Goal: Communication & Community: Answer question/provide support

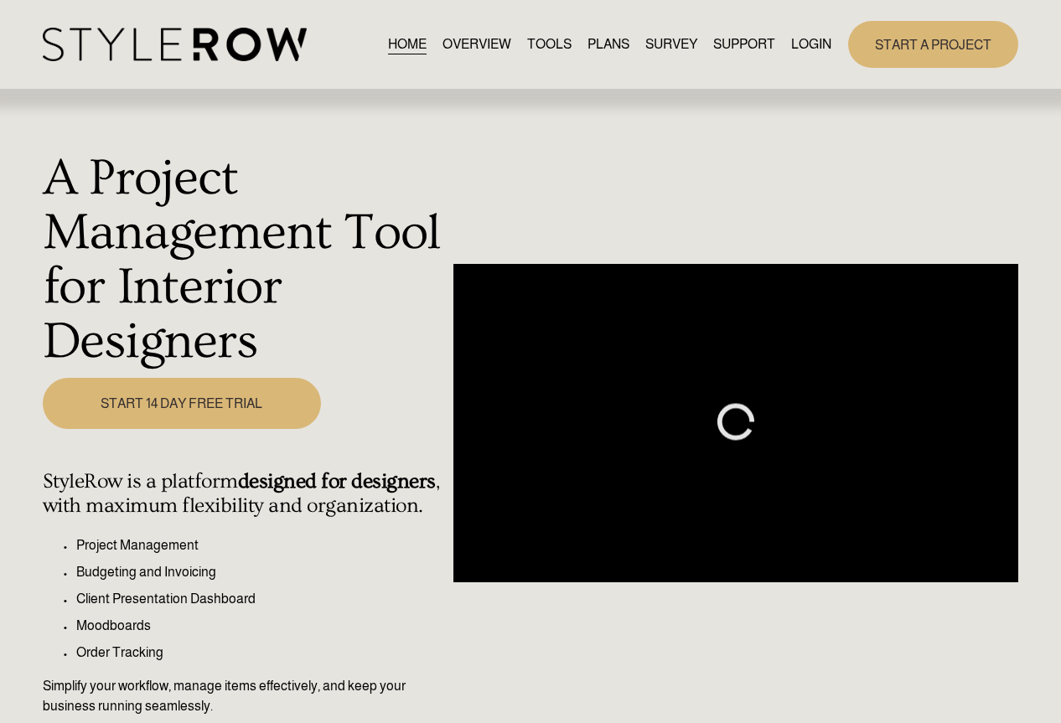
click at [814, 35] on link "LOGIN" at bounding box center [811, 44] width 40 height 23
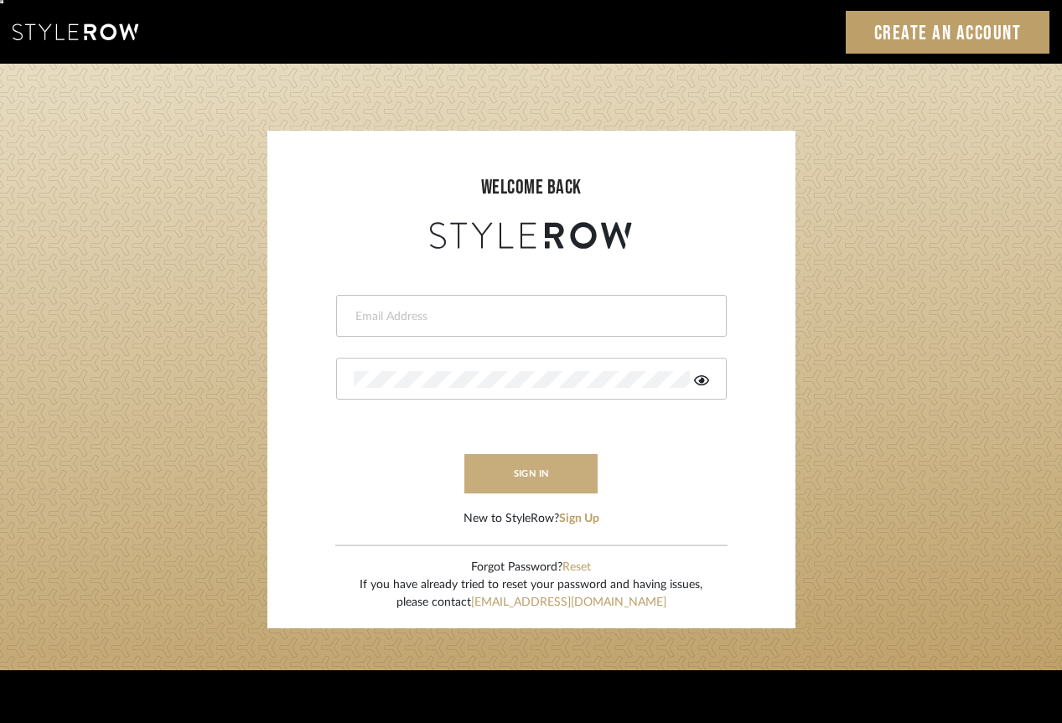
type input "erinn@erinnv.com"
click at [505, 484] on button "sign in" at bounding box center [531, 473] width 134 height 39
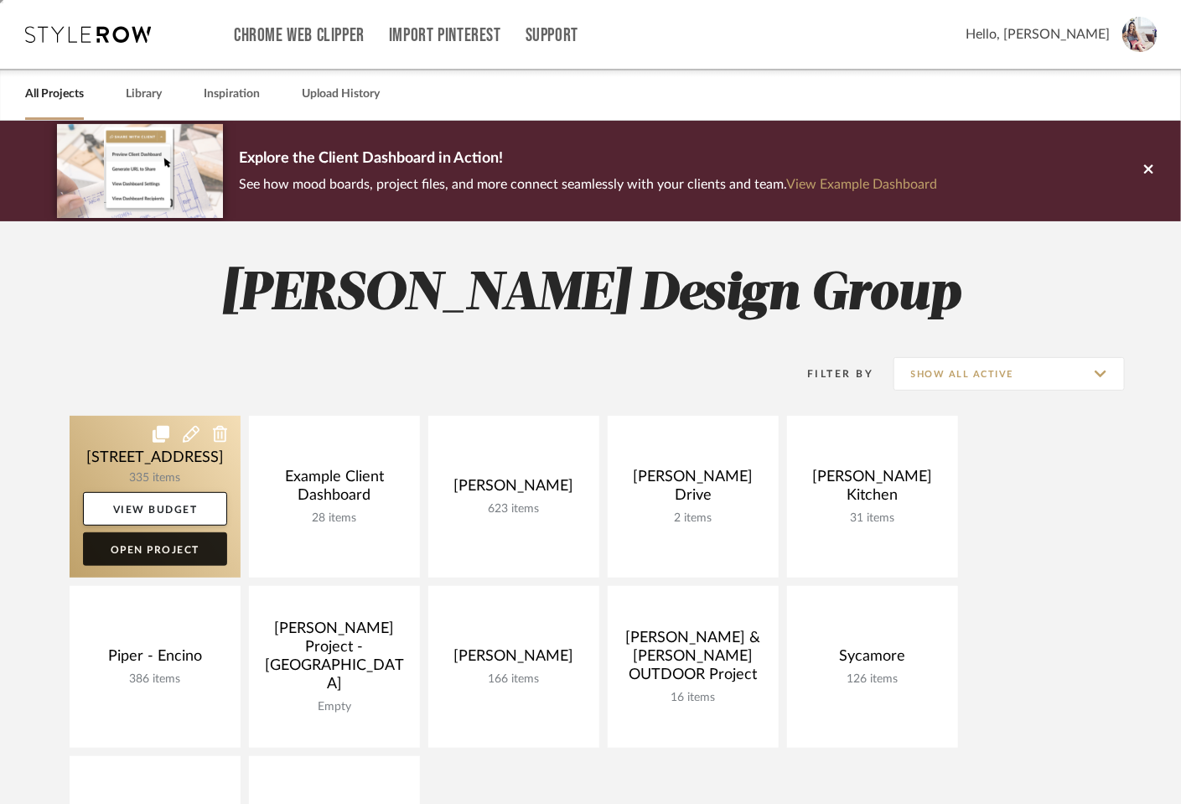
click at [147, 547] on link "Open Project" at bounding box center [155, 549] width 144 height 34
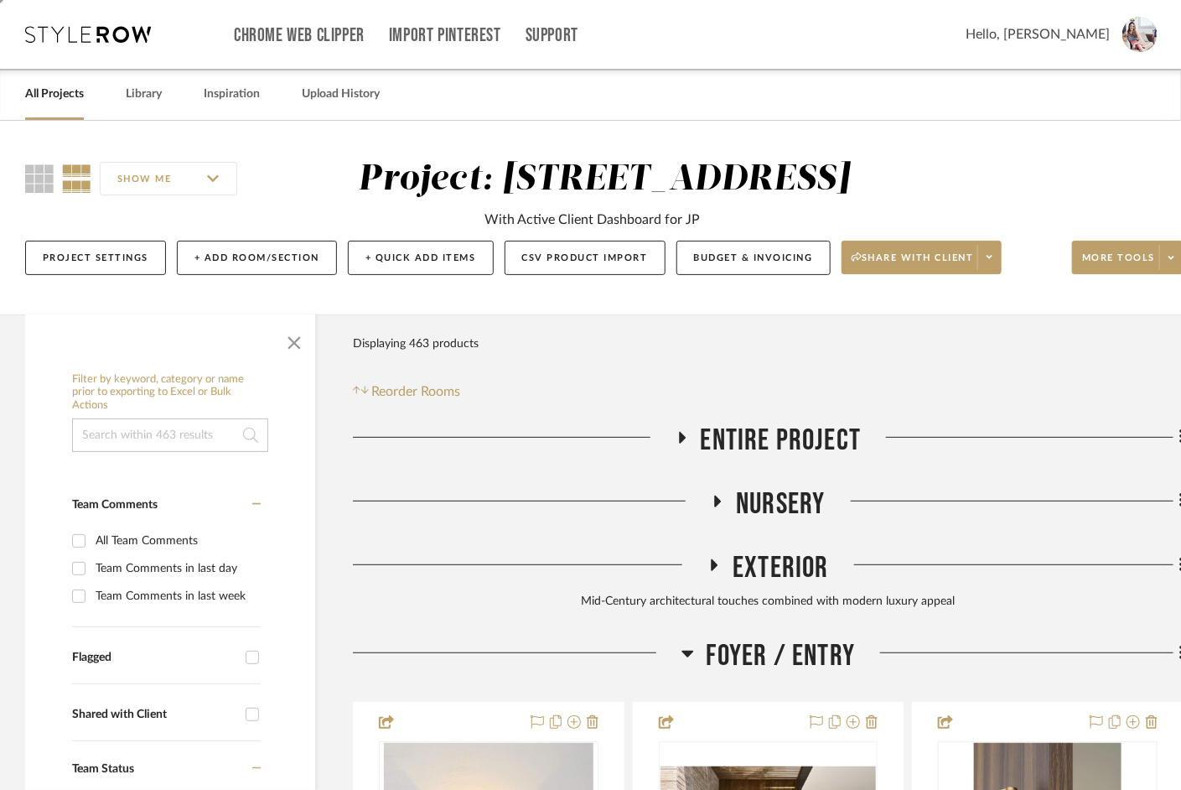
click at [116, 426] on input at bounding box center [170, 435] width 196 height 34
type input "hakwood"
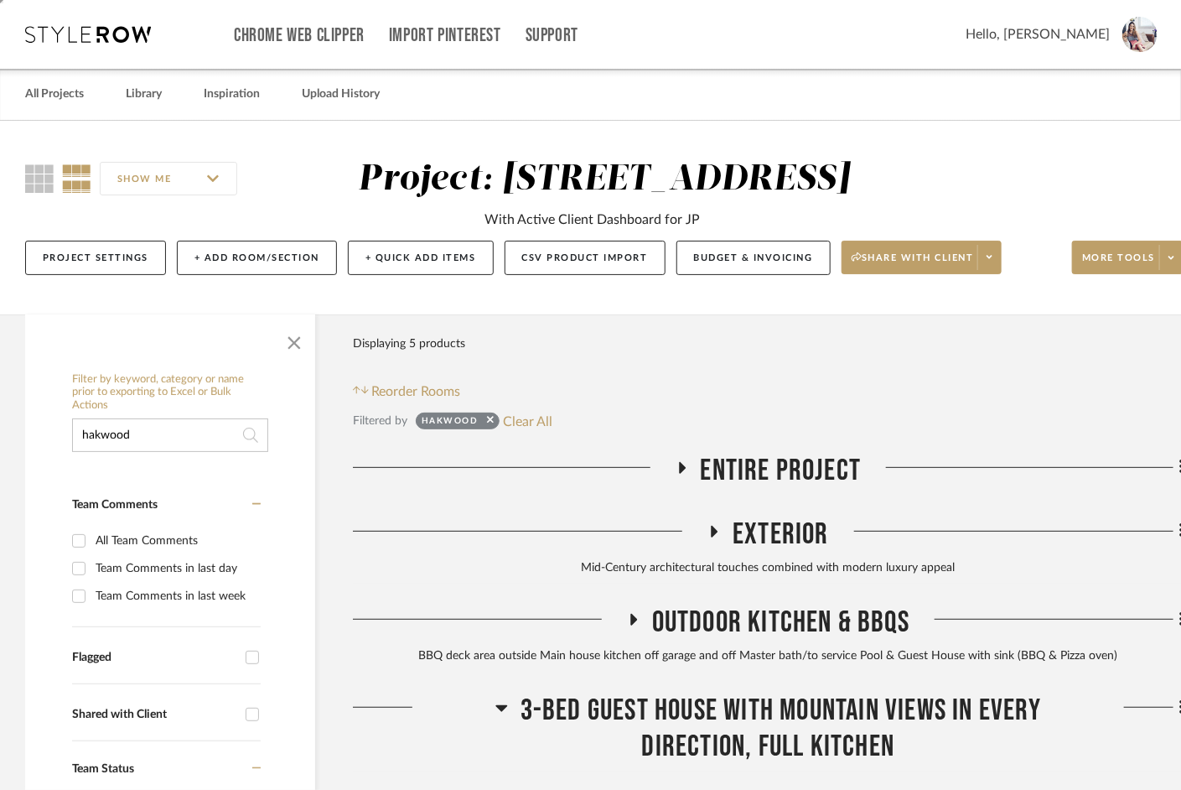
click at [676, 470] on icon at bounding box center [681, 467] width 20 height 13
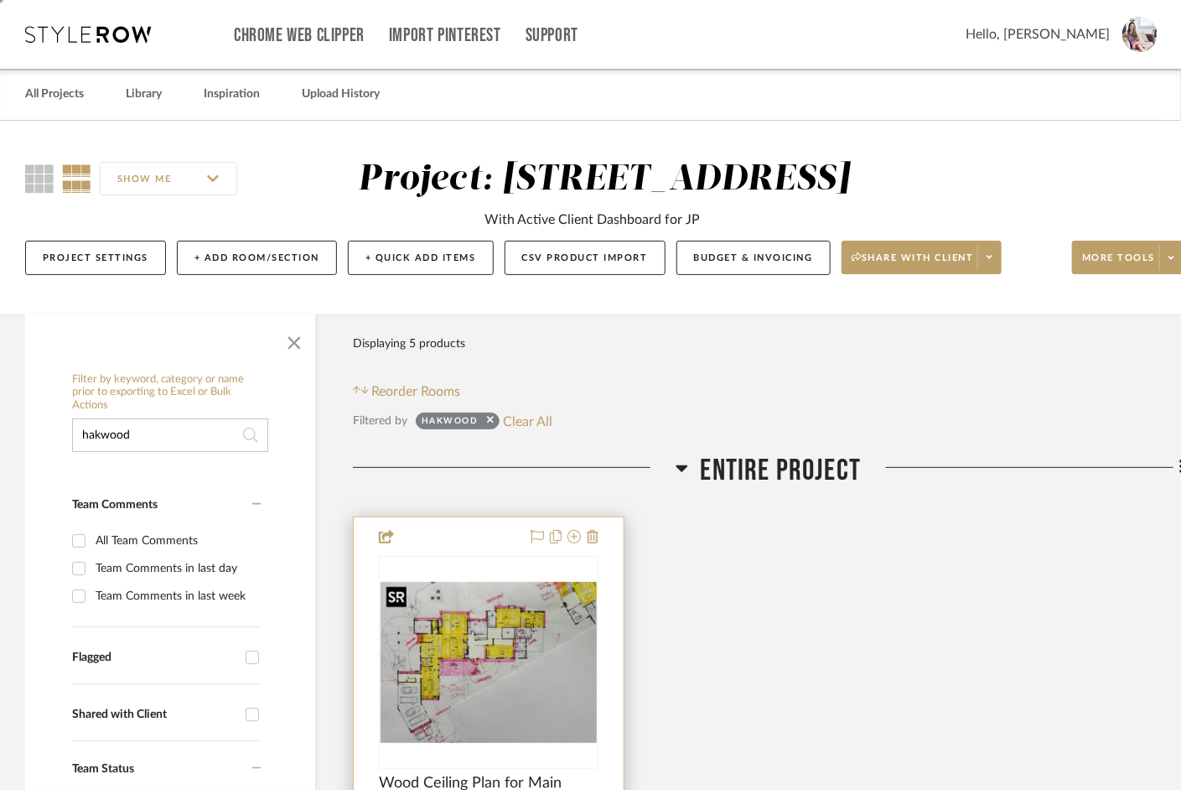
click at [494, 698] on div at bounding box center [489, 662] width 220 height 213
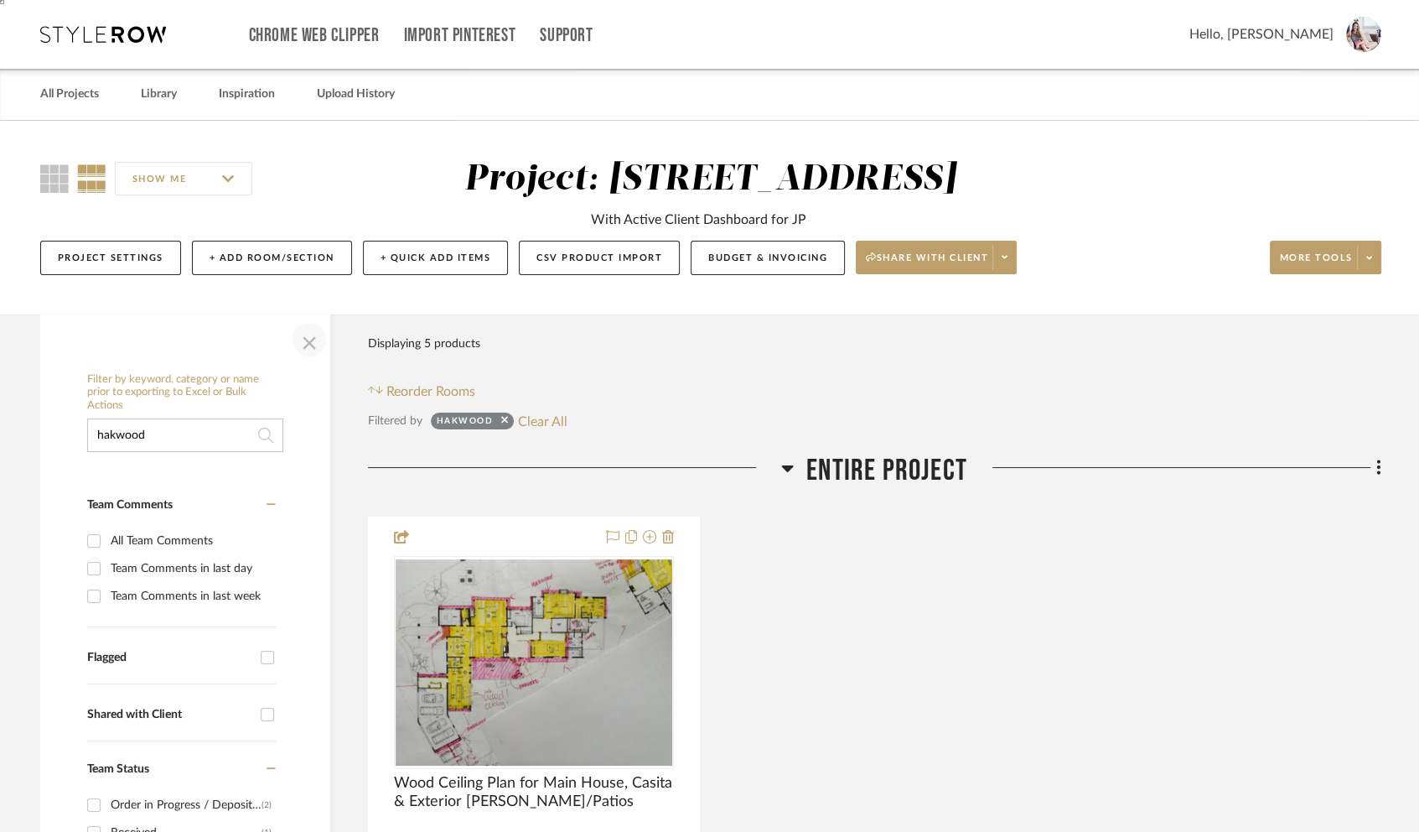
click at [312, 341] on span "button" at bounding box center [309, 339] width 40 height 40
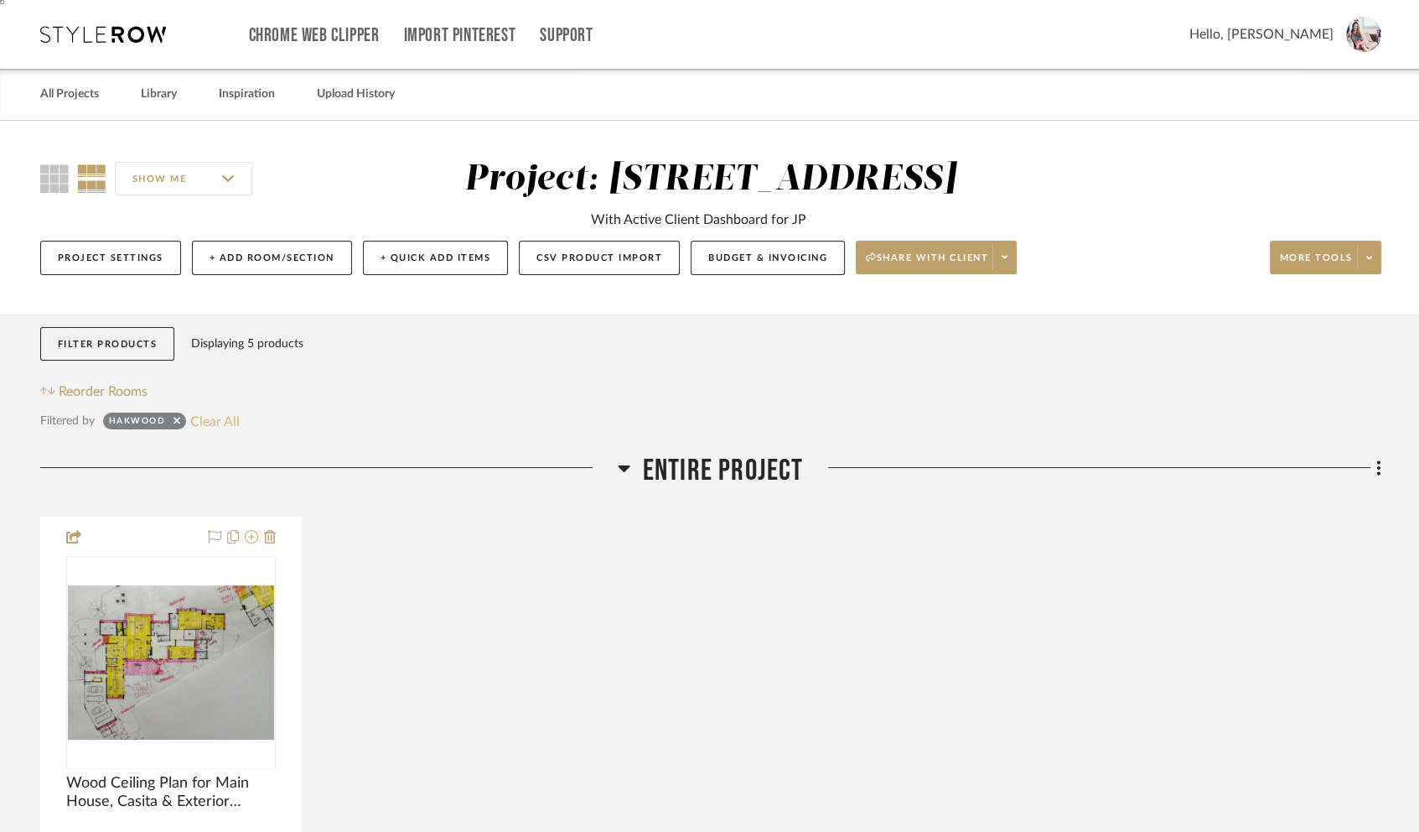
click at [198, 425] on button "Clear All" at bounding box center [214, 421] width 49 height 22
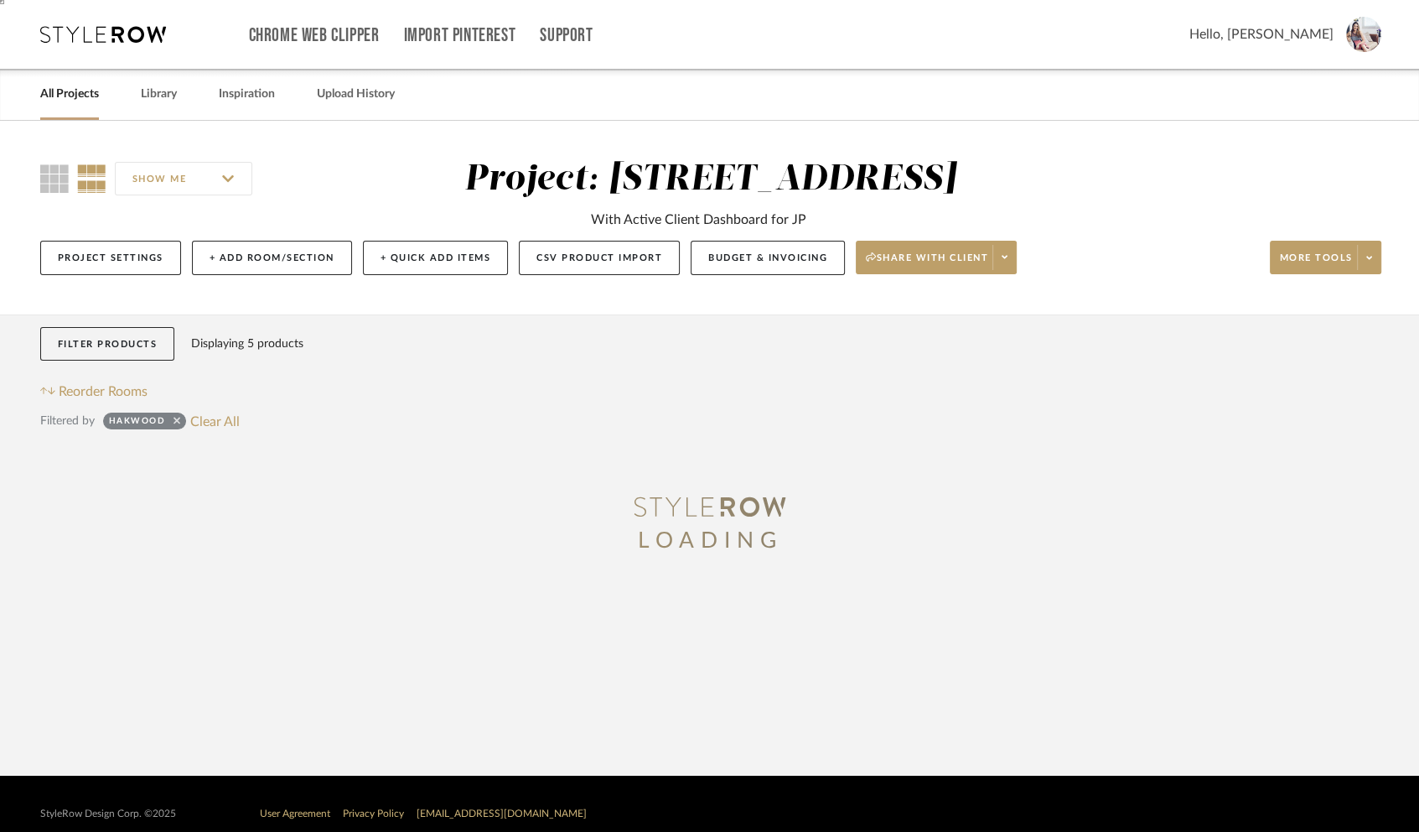
click at [175, 419] on icon at bounding box center [177, 420] width 7 height 11
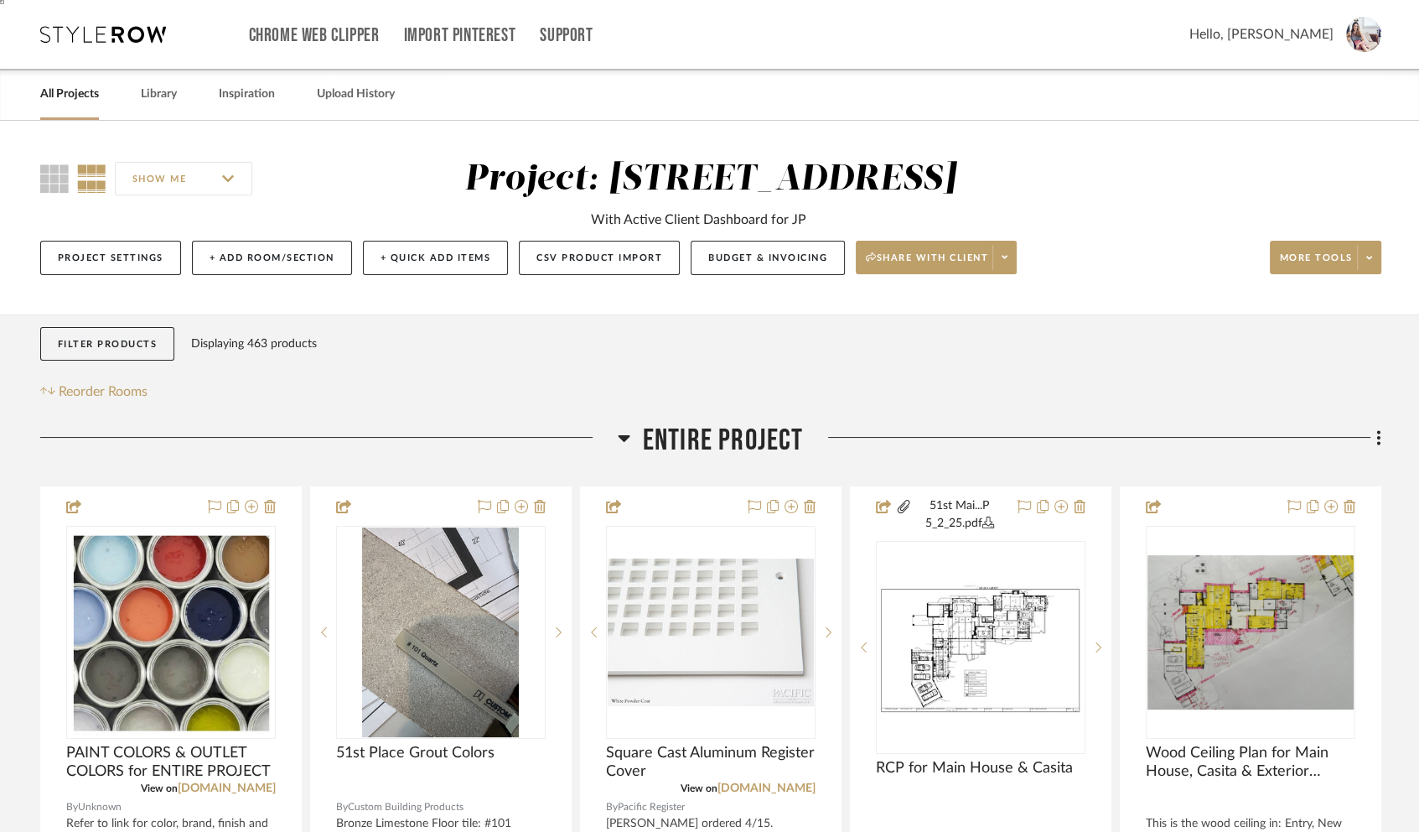
click at [626, 438] on icon at bounding box center [624, 438] width 12 height 7
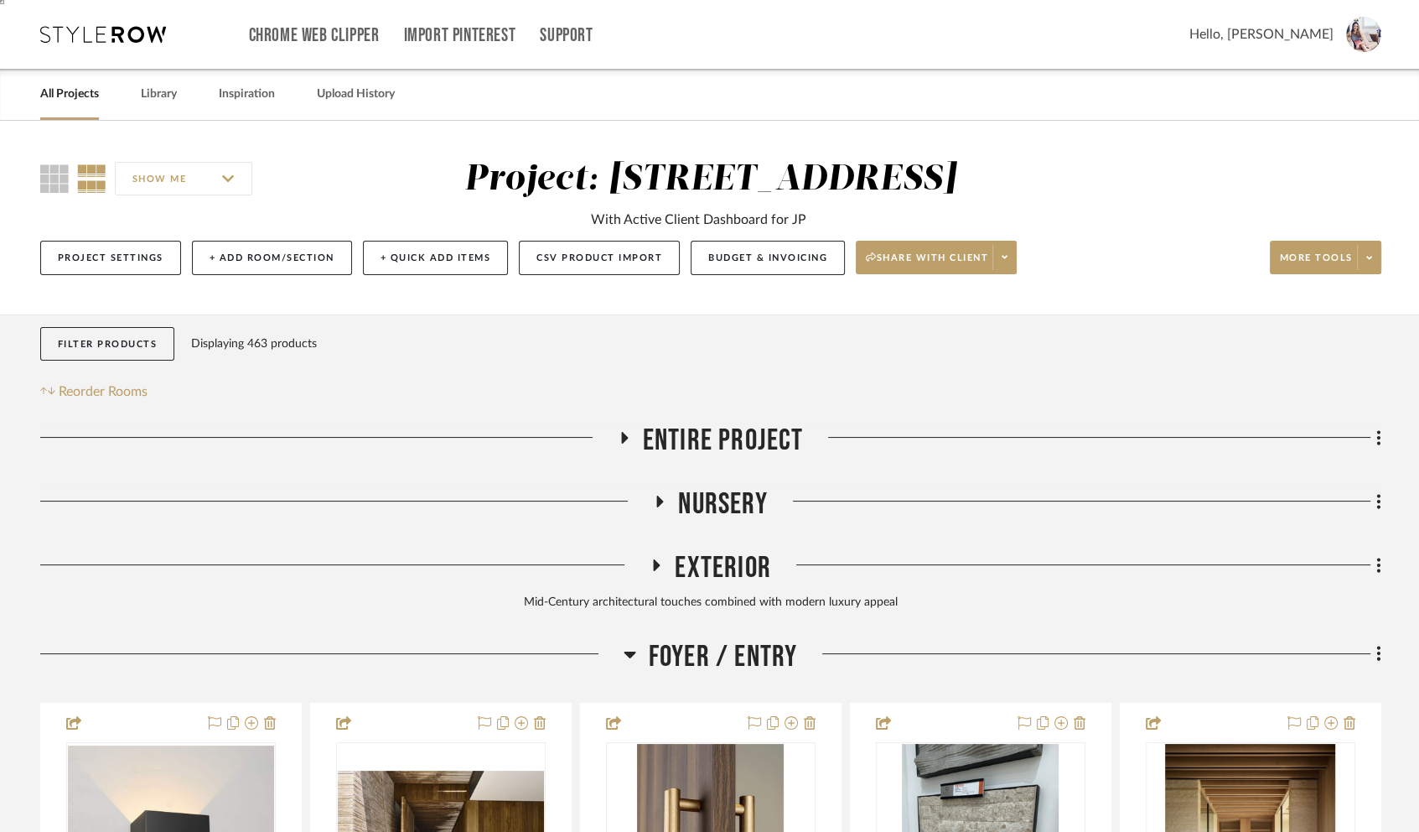
click at [633, 647] on icon at bounding box center [630, 654] width 13 height 20
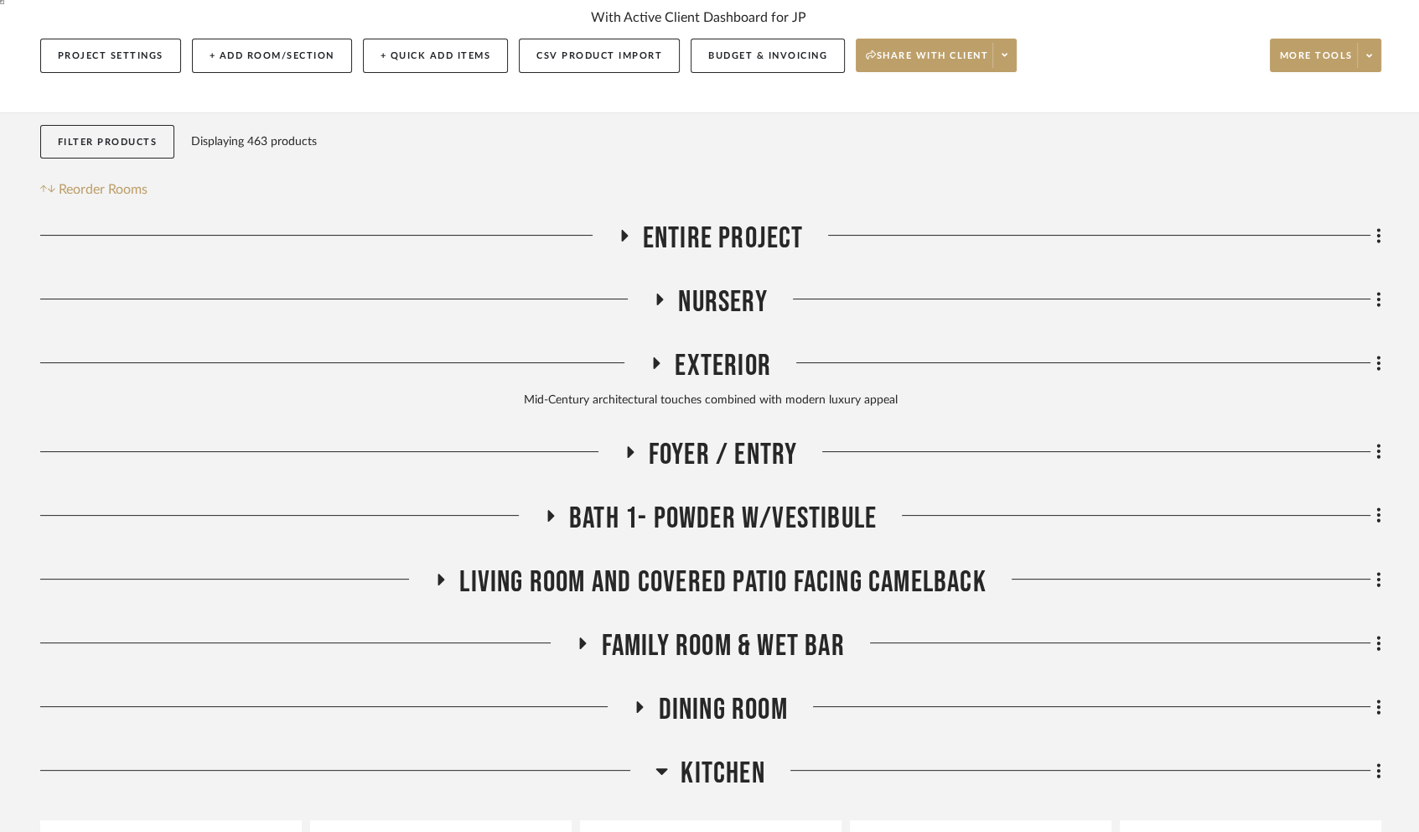
scroll to position [902, 0]
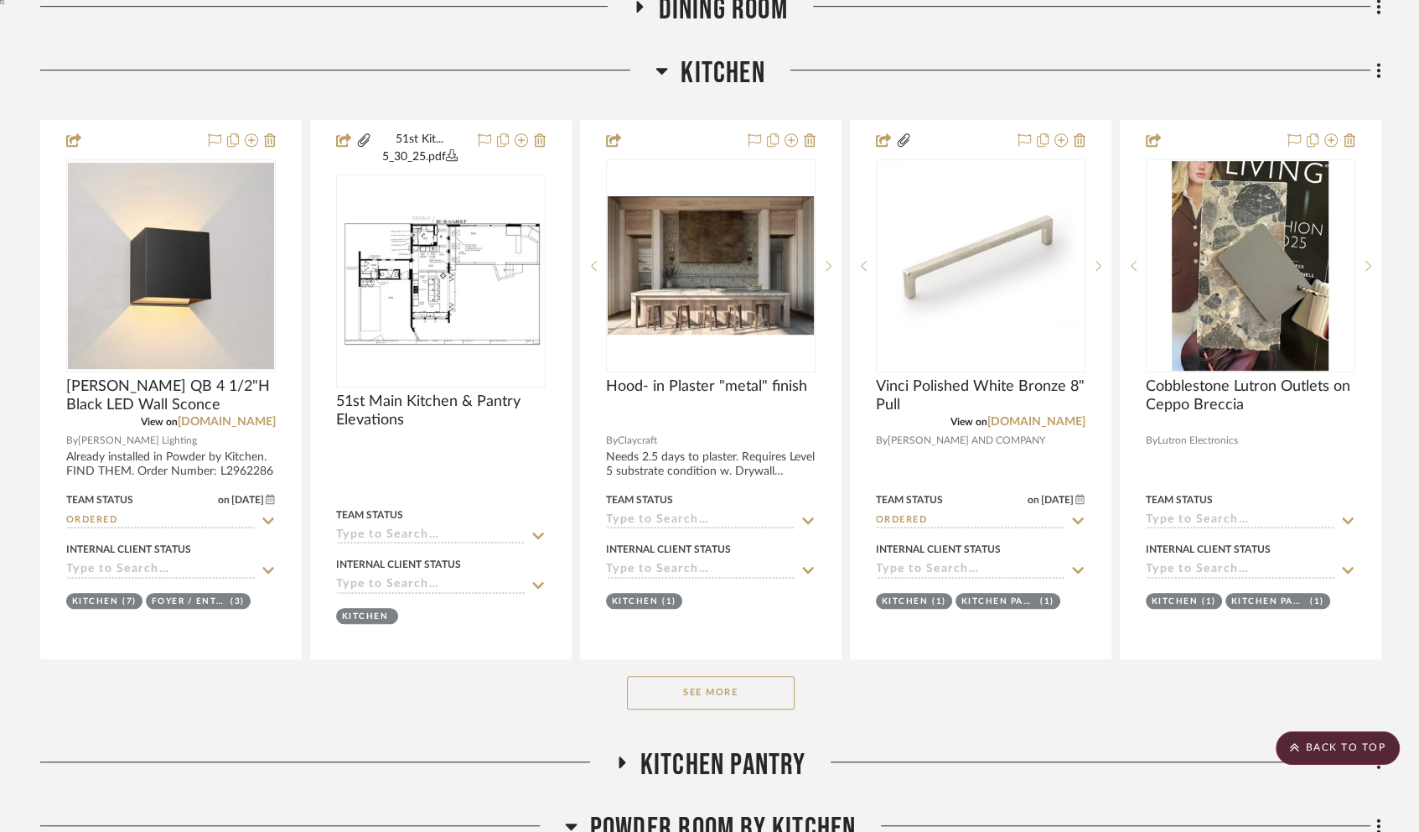
click at [661, 65] on icon at bounding box center [662, 70] width 13 height 20
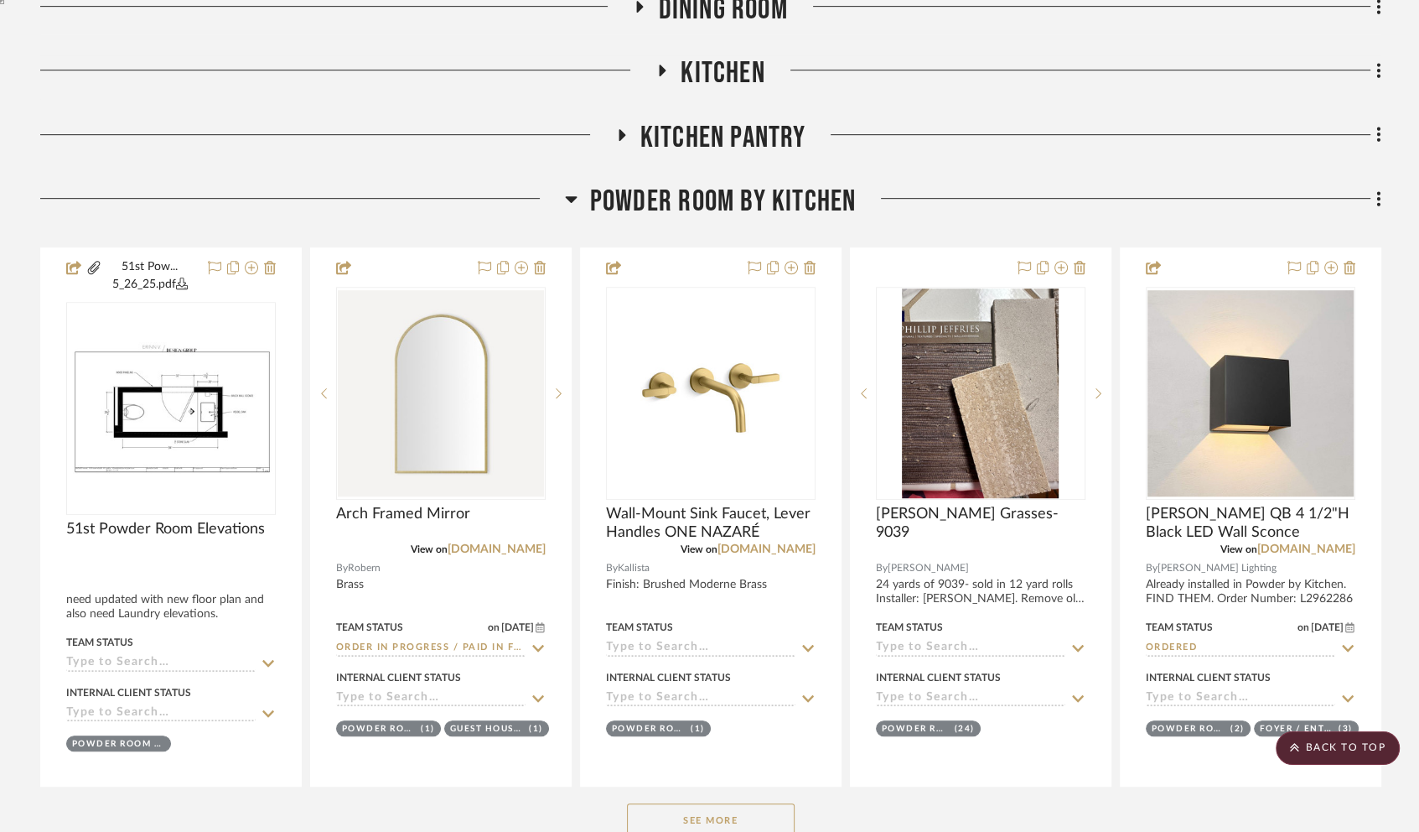
click at [569, 191] on icon at bounding box center [571, 199] width 13 height 20
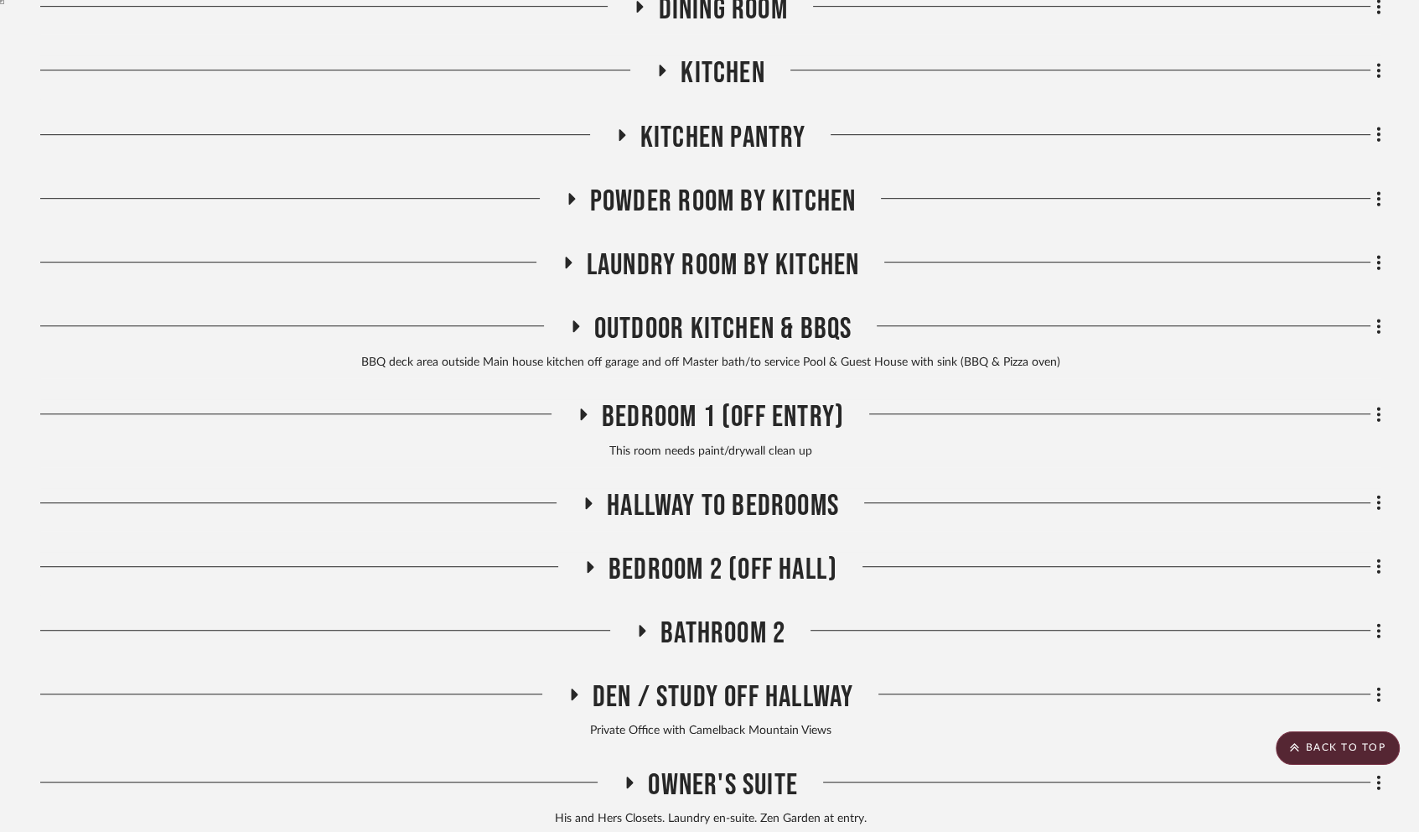
click at [566, 198] on icon at bounding box center [571, 198] width 20 height 13
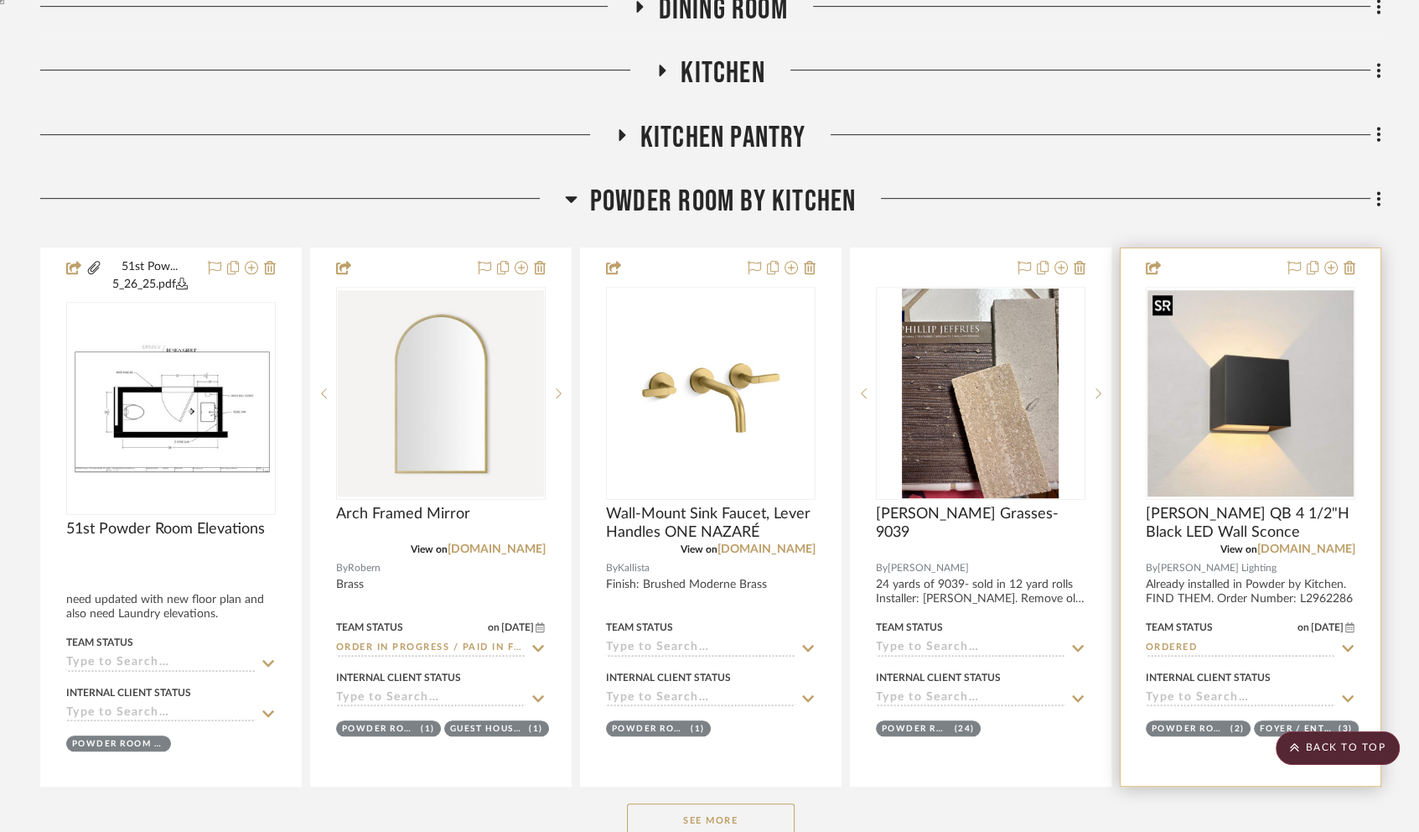
click at [0, 0] on img at bounding box center [0, 0] width 0 height 0
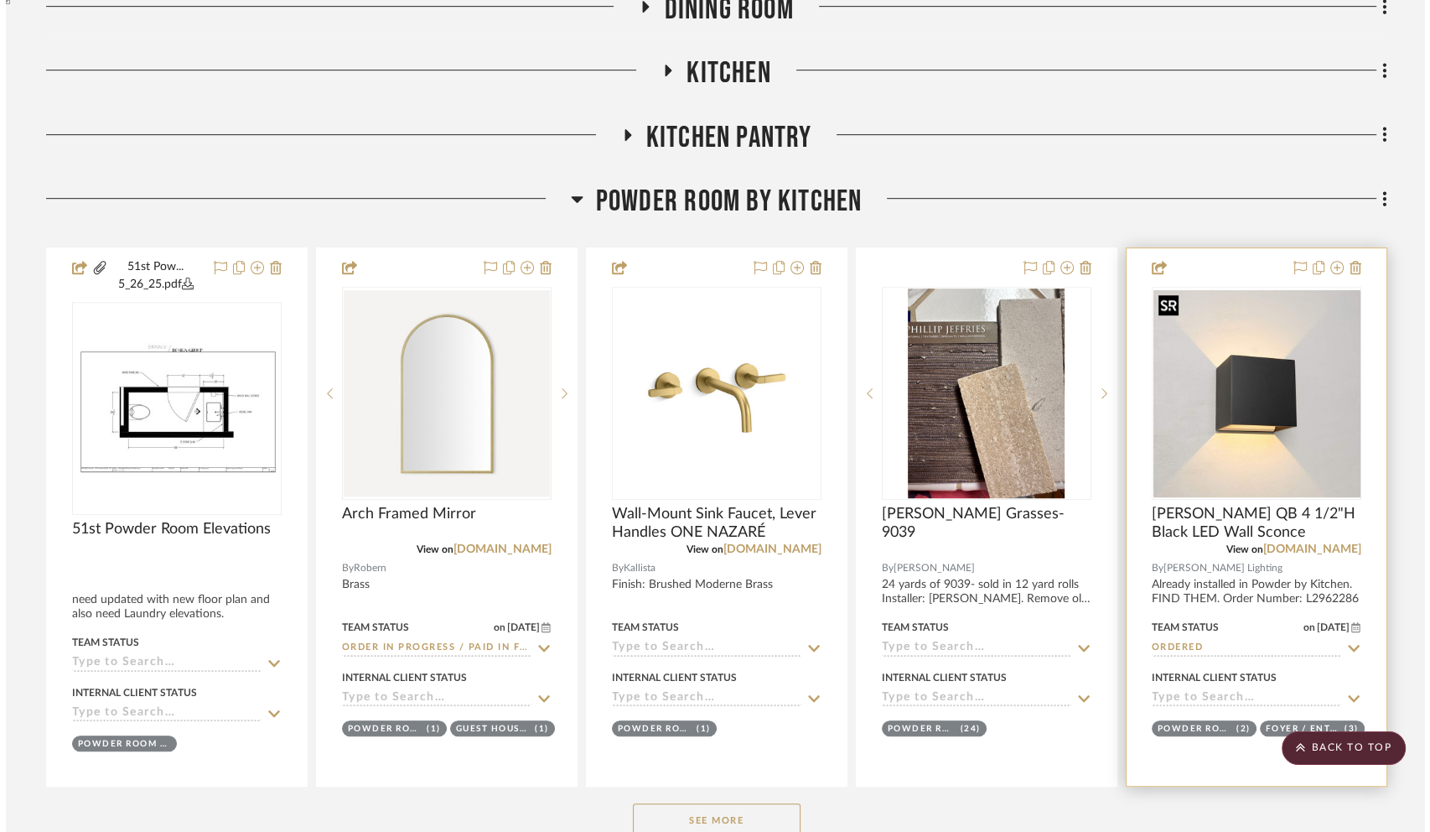
scroll to position [0, 0]
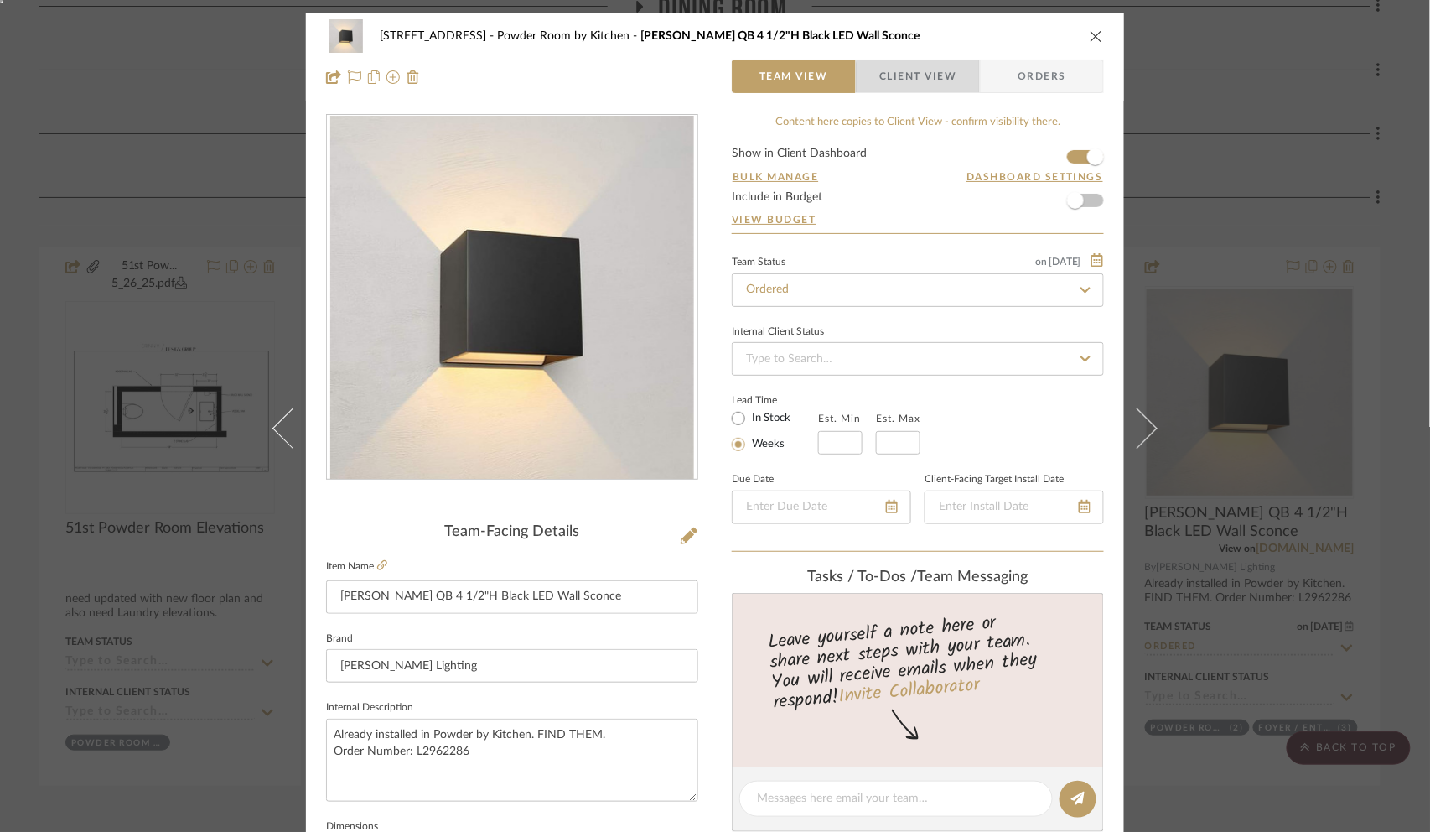
click at [912, 82] on span "Client View" at bounding box center [917, 77] width 77 height 34
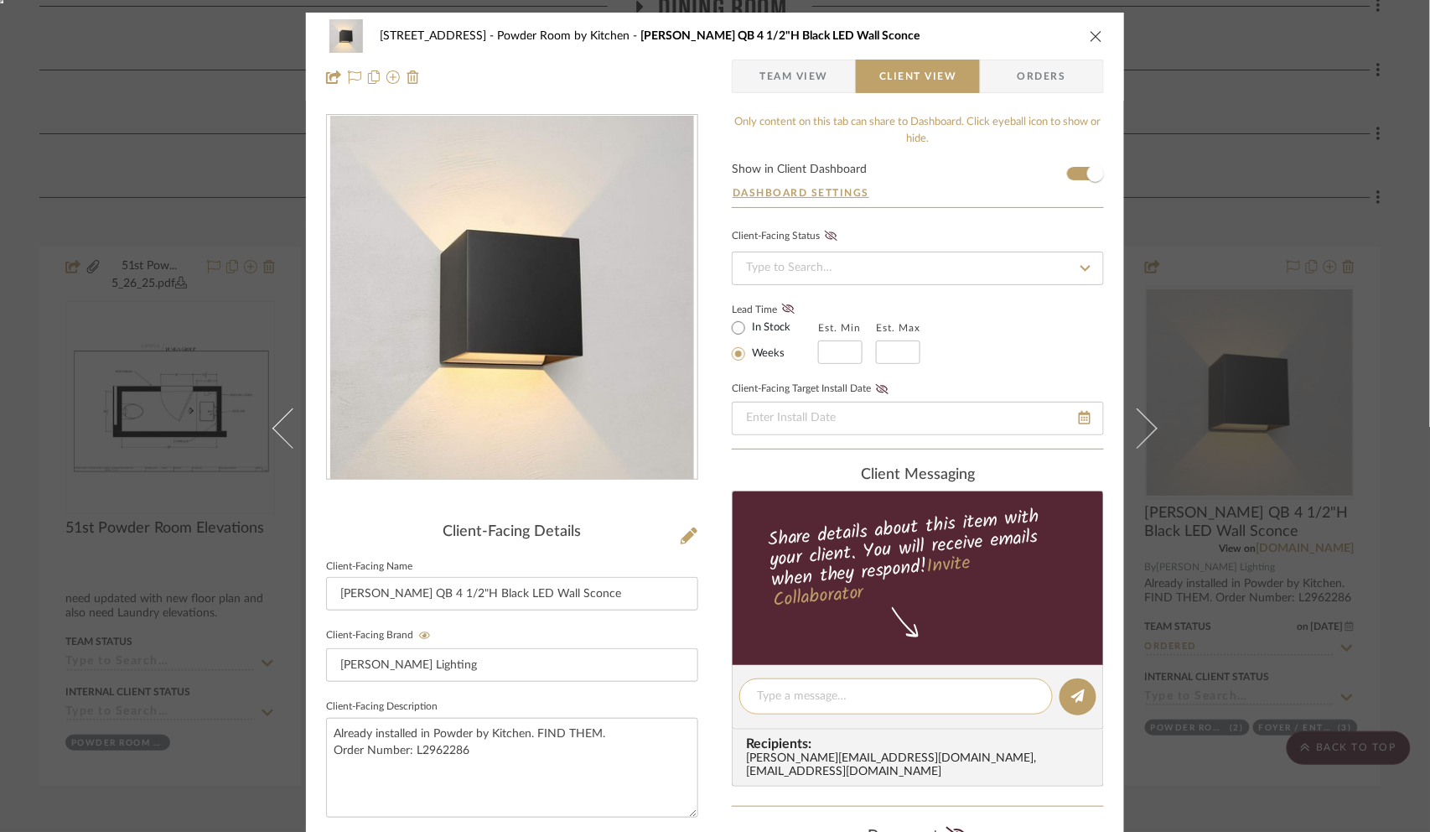
click at [781, 700] on textarea at bounding box center [896, 696] width 278 height 18
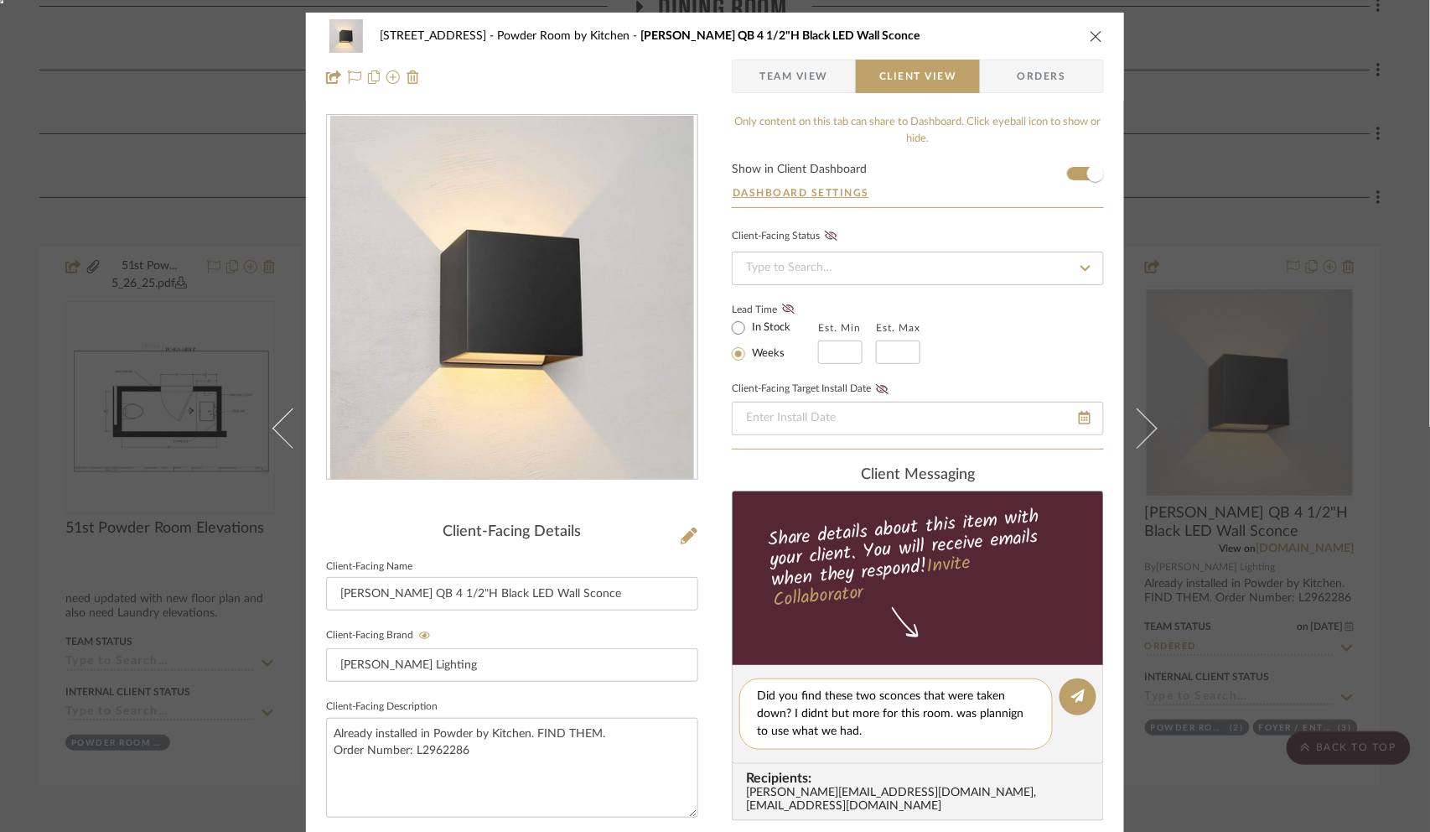
type textarea "Did you find these two sconces that were taken down? I didnt but more for this …"
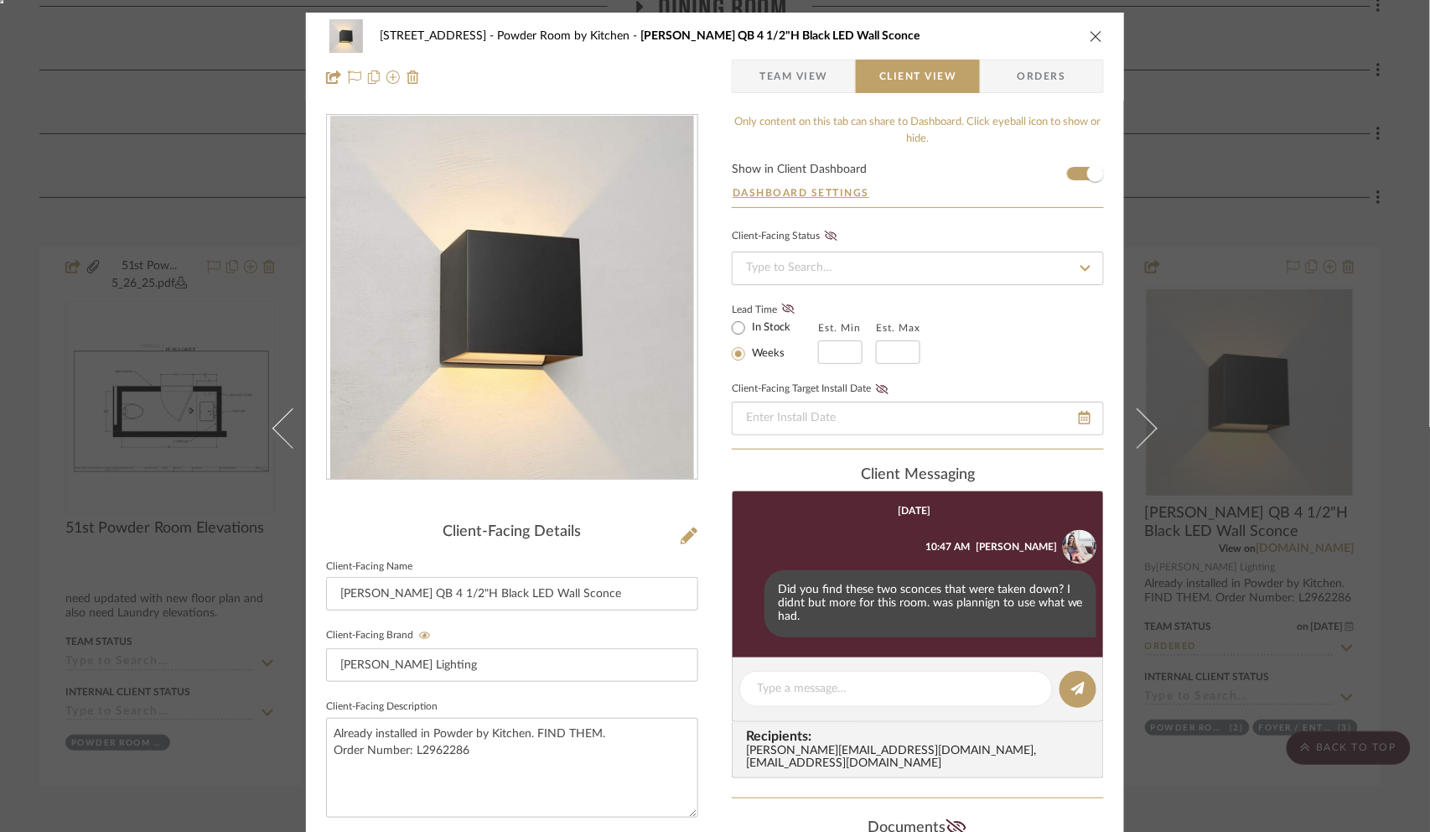
click at [1192, 184] on div "[STREET_ADDRESS] Powder Room by Kitchen [PERSON_NAME] QB 4 1/2"H Black LED Wall…" at bounding box center [715, 416] width 1430 height 832
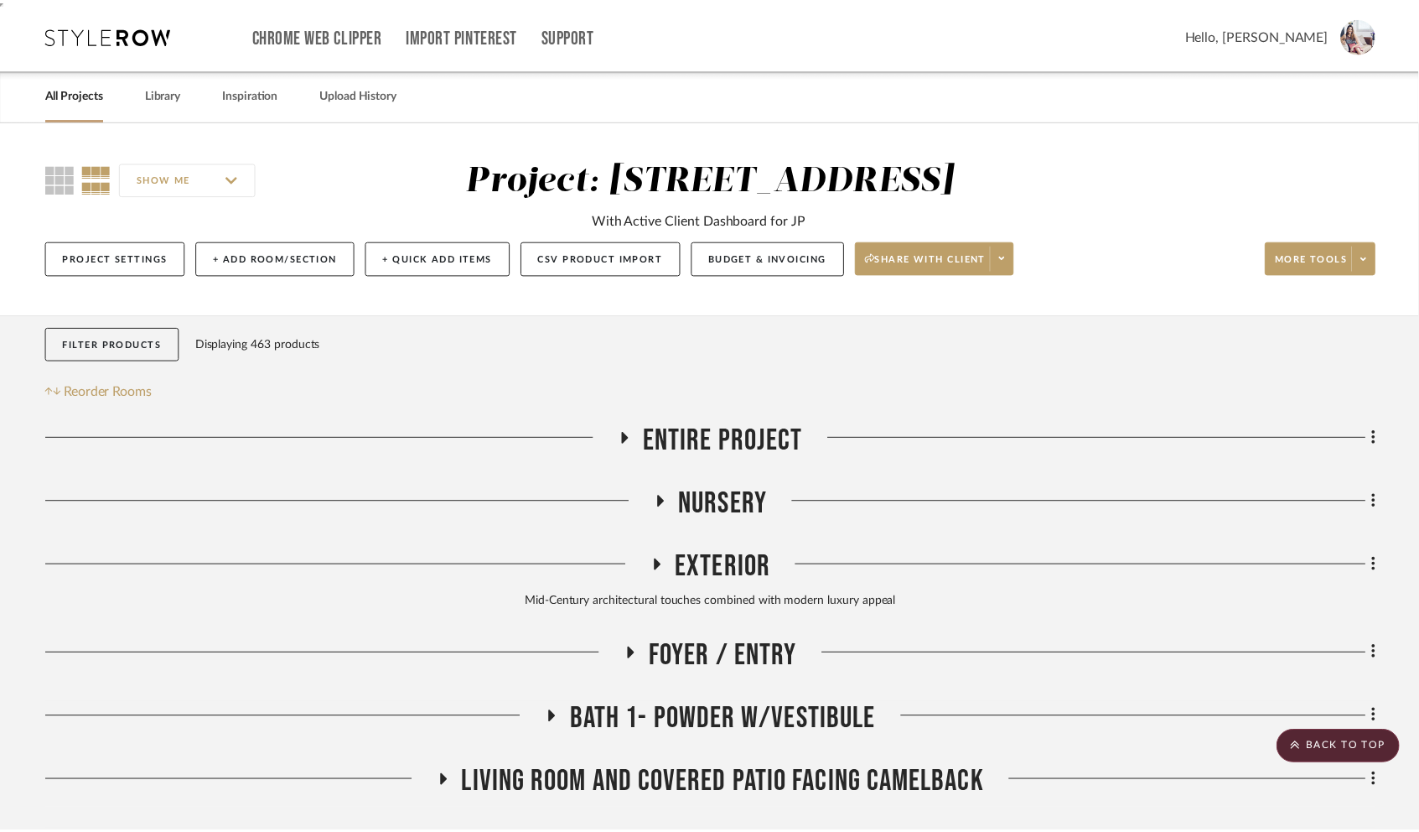
scroll to position [902, 0]
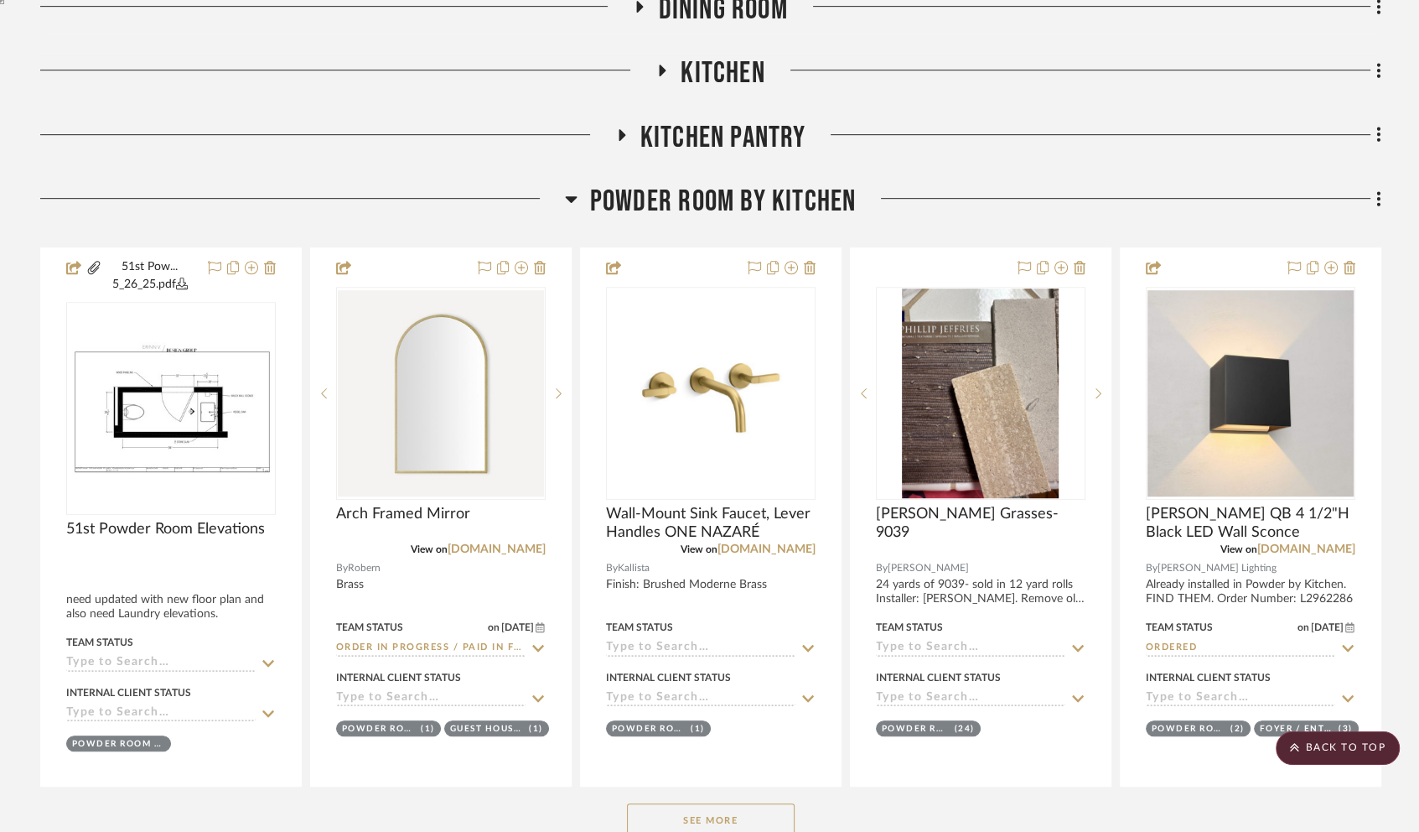
click at [570, 195] on icon at bounding box center [571, 199] width 13 height 20
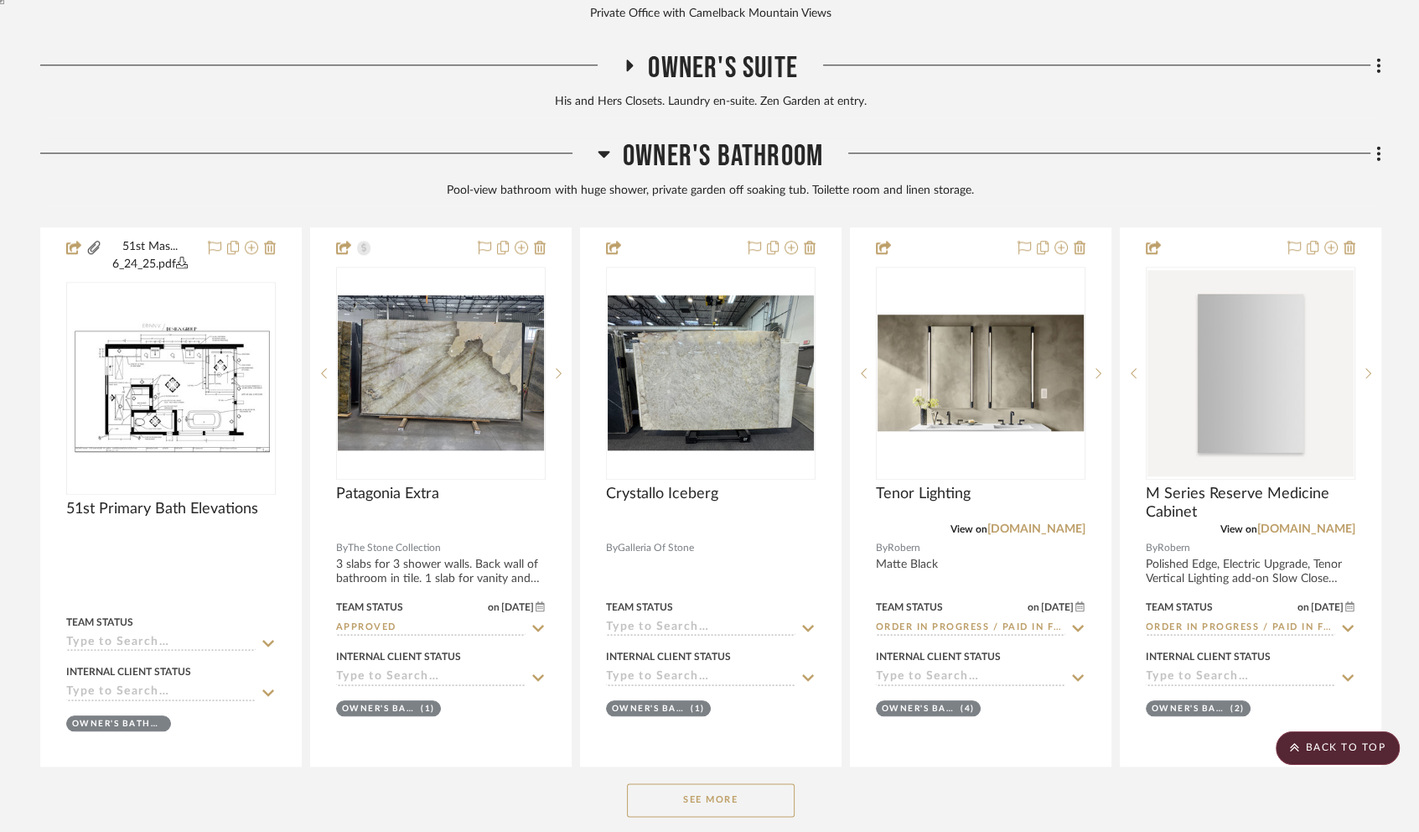
scroll to position [1855, 0]
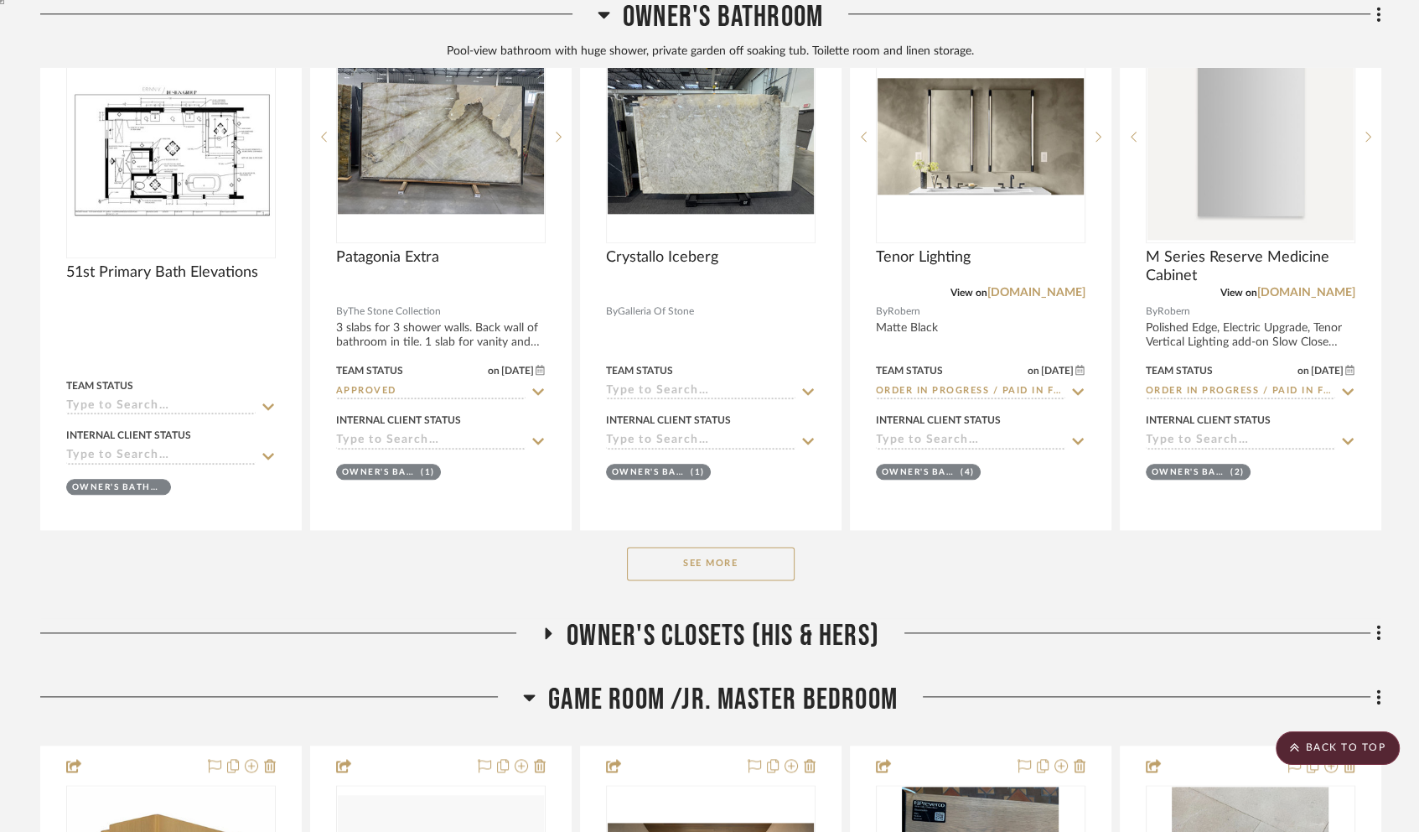
click at [661, 567] on button "See More" at bounding box center [711, 564] width 168 height 34
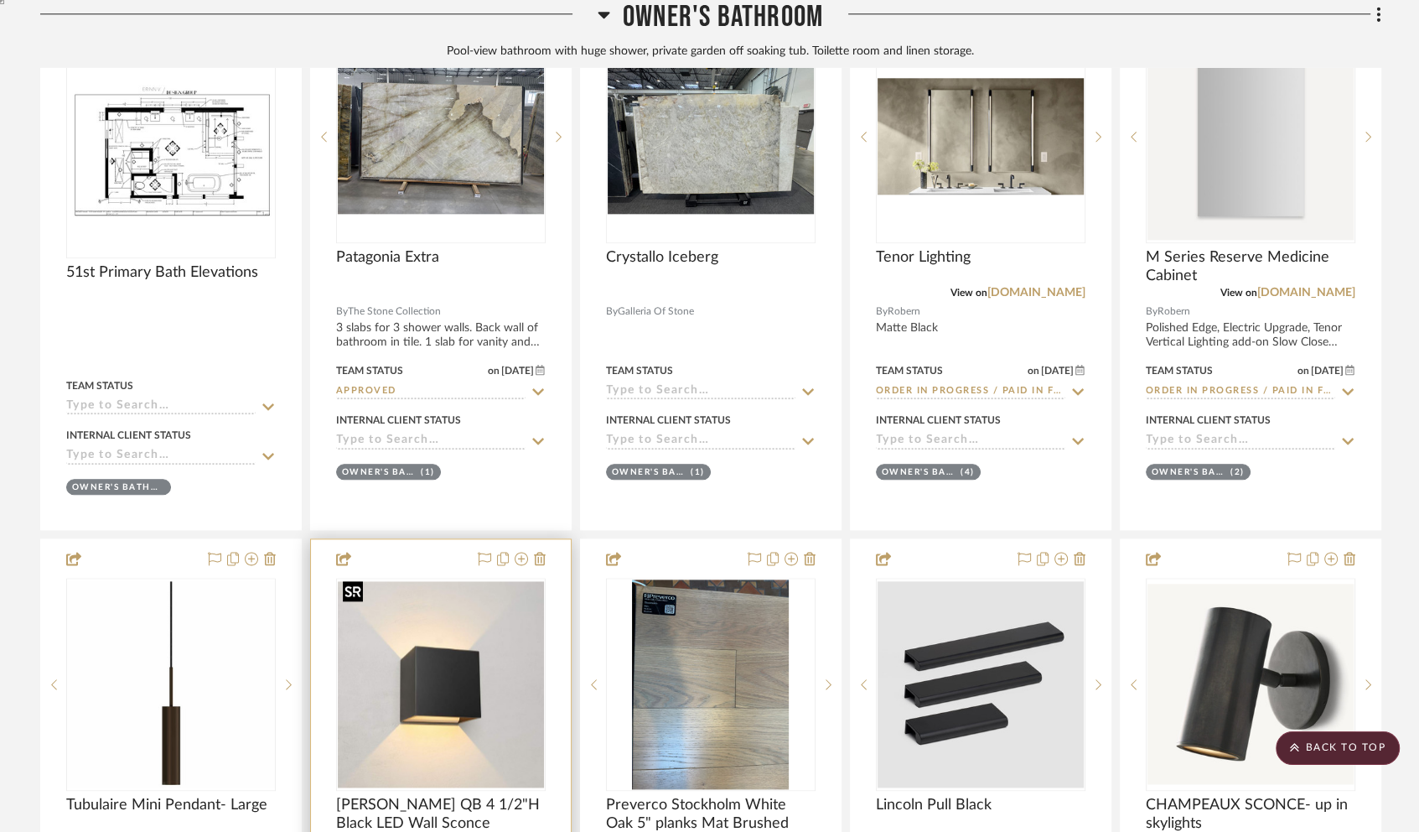
click at [0, 0] on img at bounding box center [0, 0] width 0 height 0
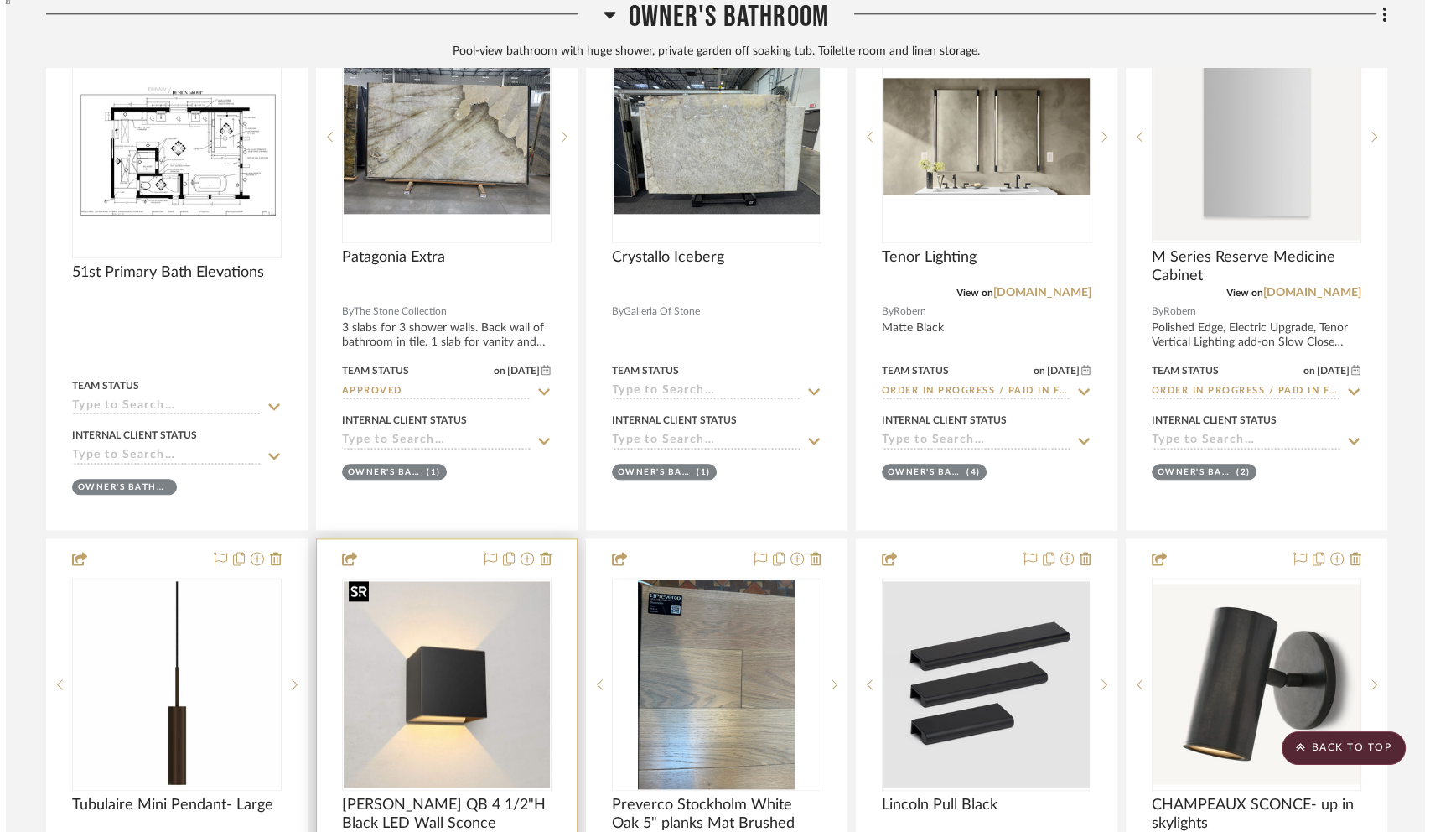
scroll to position [0, 0]
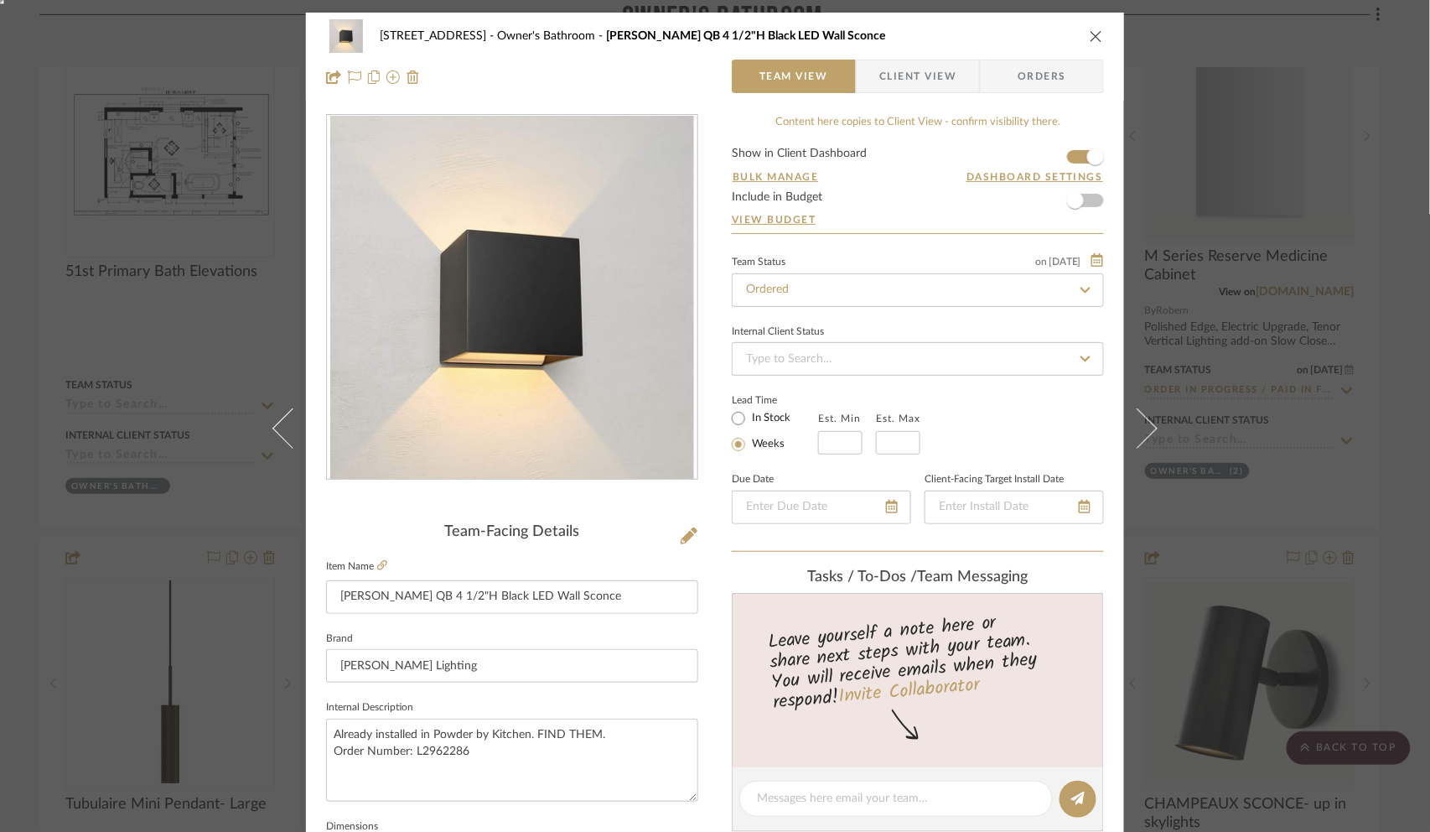
click at [954, 78] on span "Client View" at bounding box center [918, 77] width 122 height 34
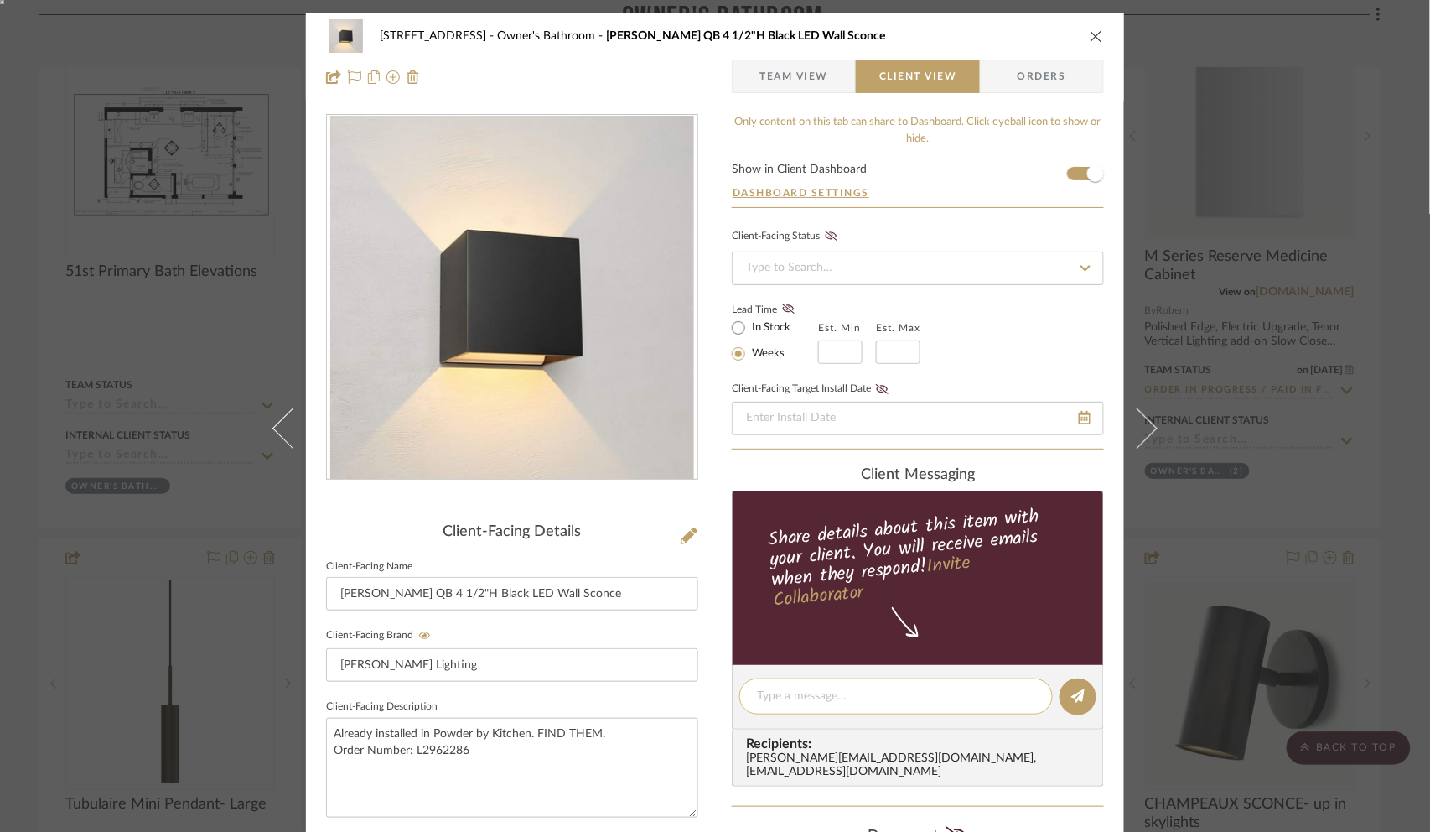
click at [790, 690] on textarea at bounding box center [896, 696] width 278 height 18
type textarea "I ordered these for the bathroom"
drag, startPoint x: 935, startPoint y: 695, endPoint x: 733, endPoint y: 695, distance: 202.0
click at [739, 695] on div "I ordered these for the bathroom" at bounding box center [896, 696] width 314 height 36
click at [1192, 261] on div "6135 N. 51st Place Owner's Bathroom [PERSON_NAME] QB 4 1/2"H Black LED Wall Sco…" at bounding box center [715, 416] width 1430 height 832
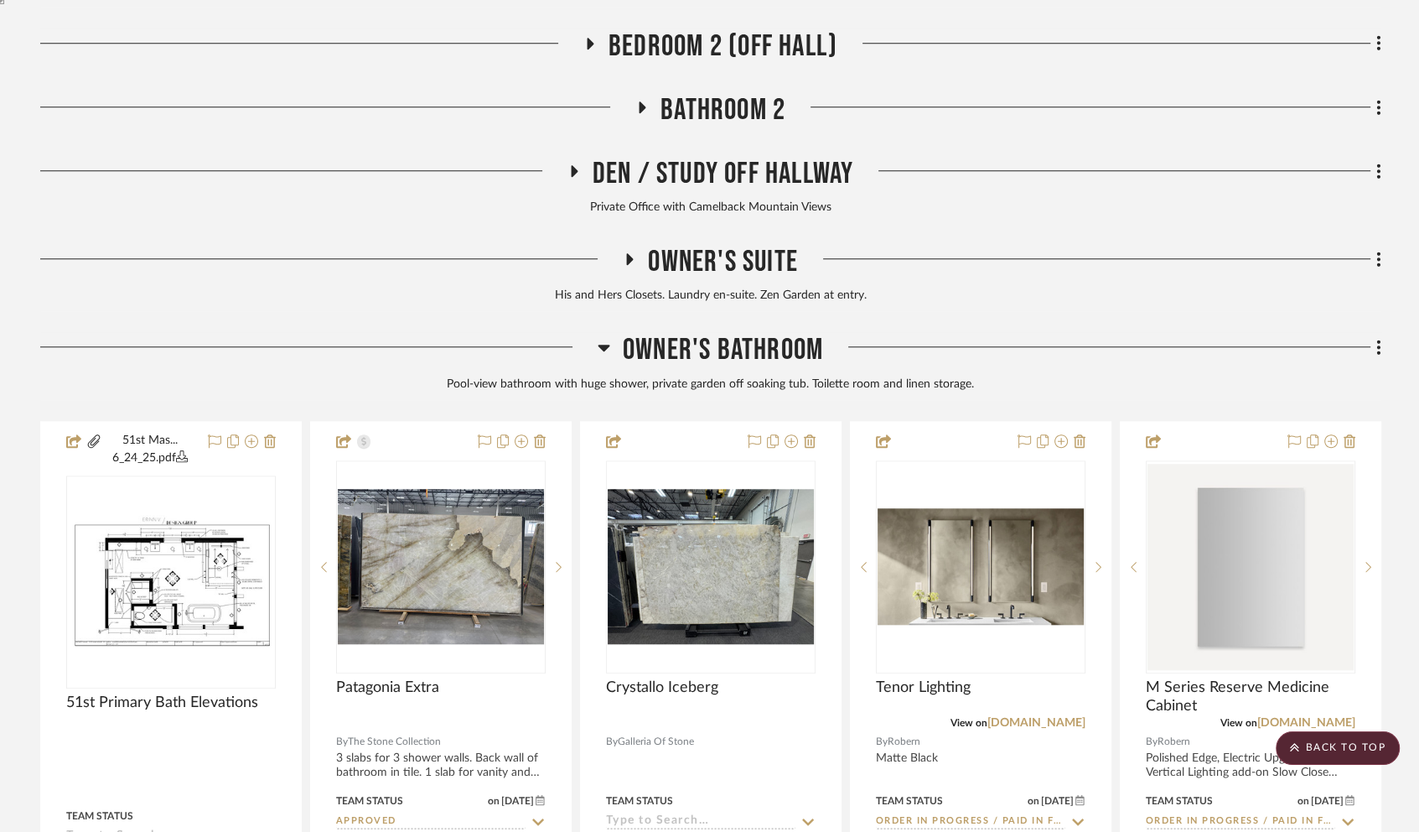
scroll to position [1421, 0]
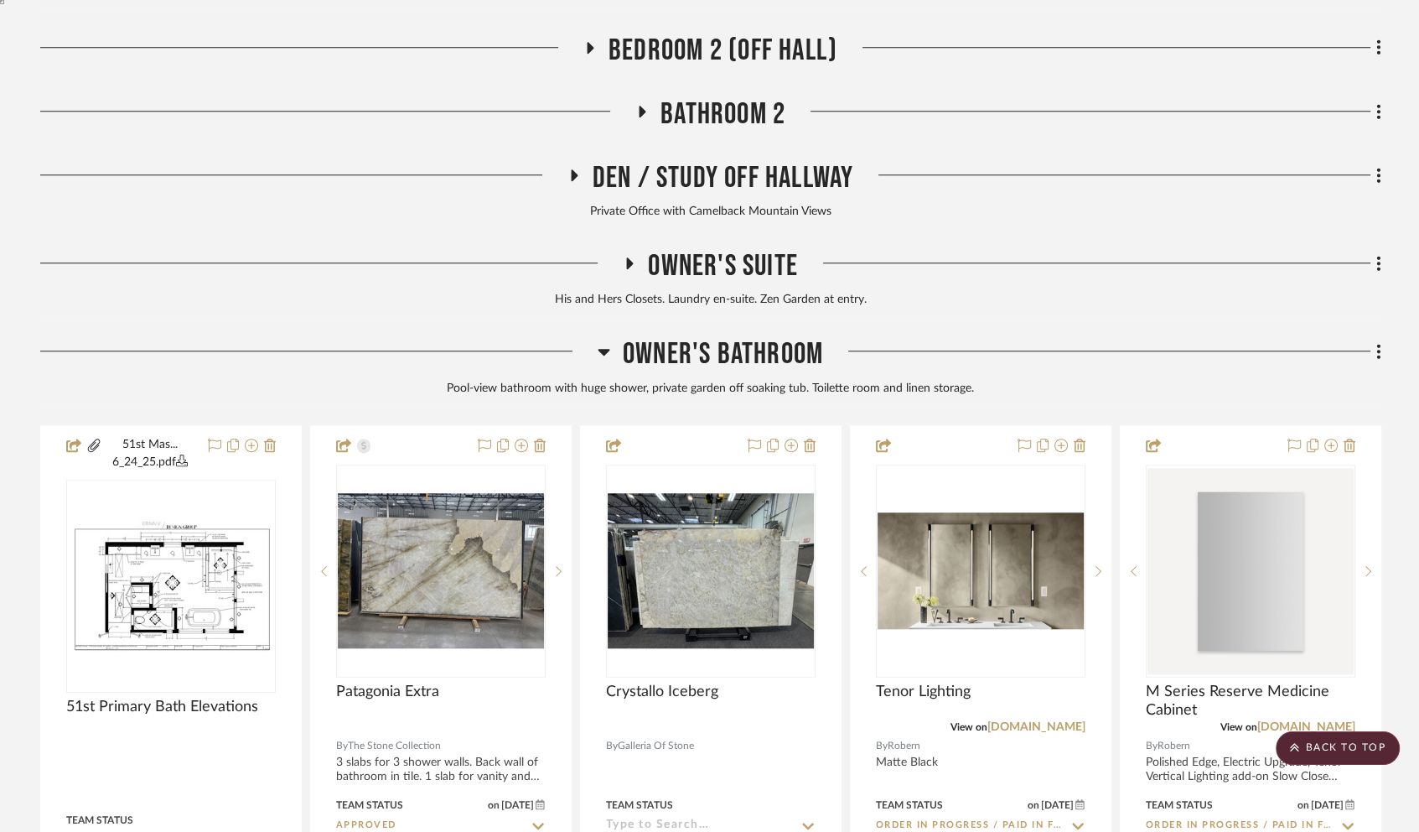
click at [625, 257] on icon at bounding box center [629, 263] width 20 height 13
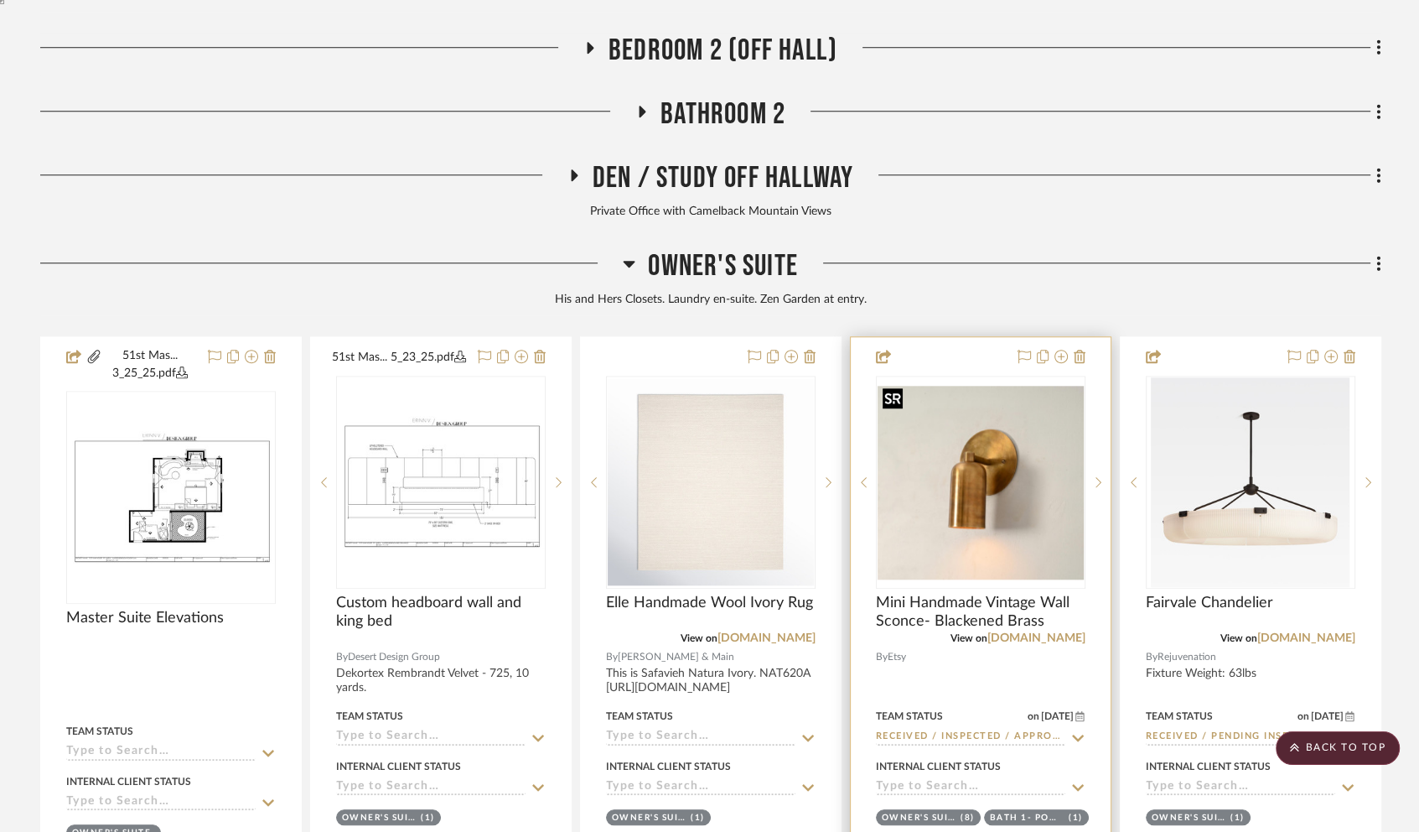
click at [0, 0] on img at bounding box center [0, 0] width 0 height 0
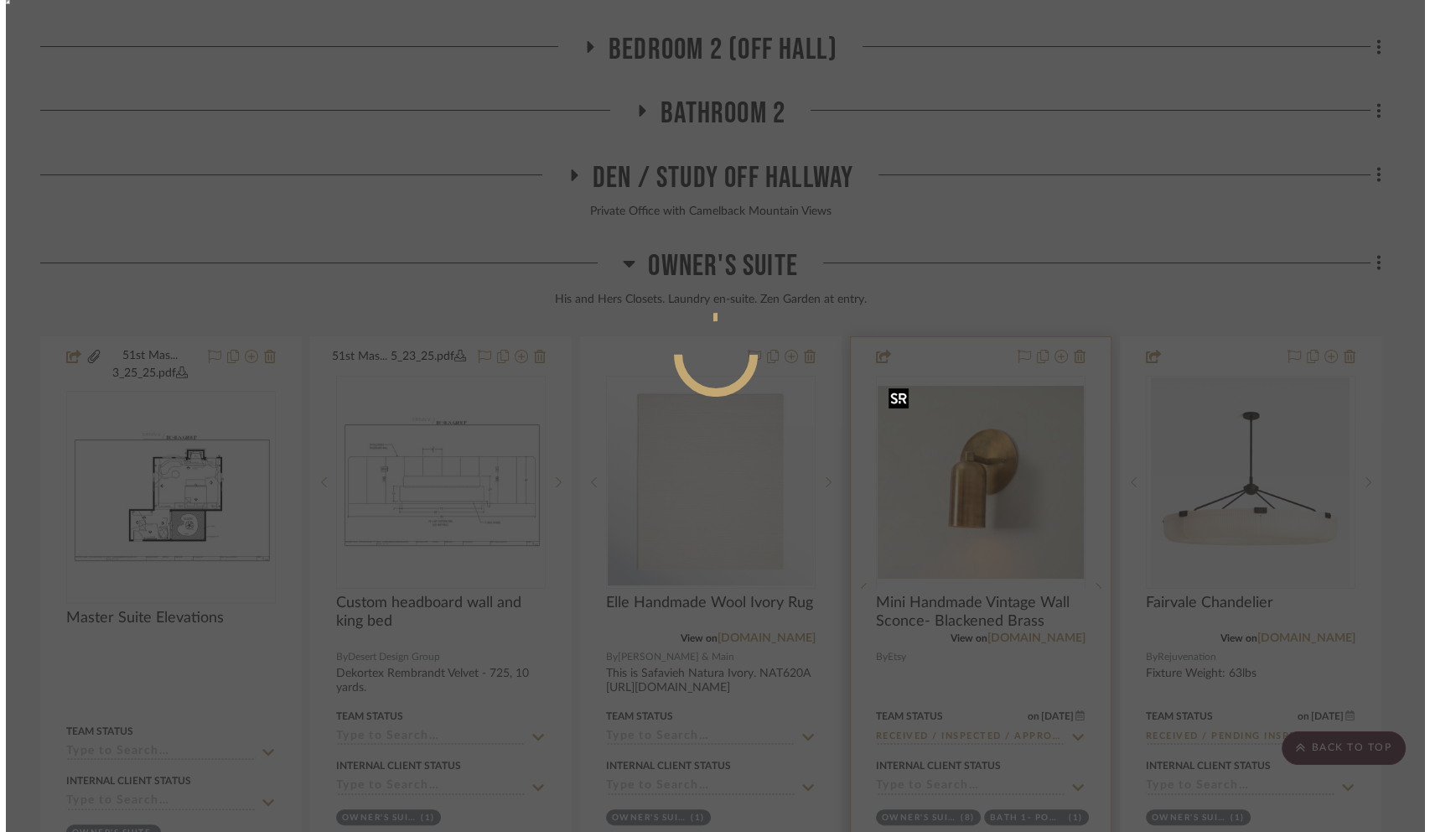
scroll to position [0, 0]
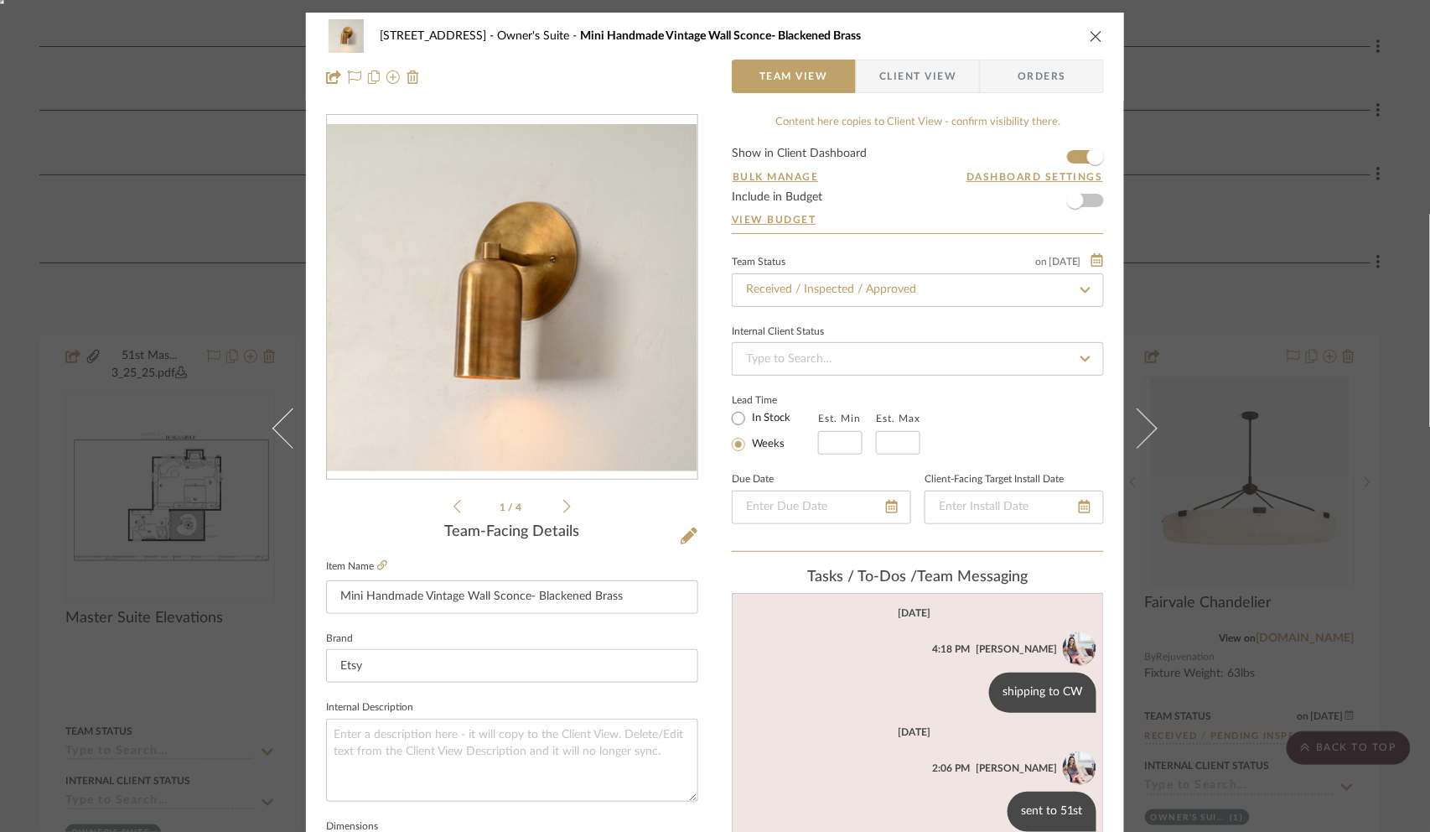
click at [899, 80] on span "Client View" at bounding box center [917, 77] width 77 height 34
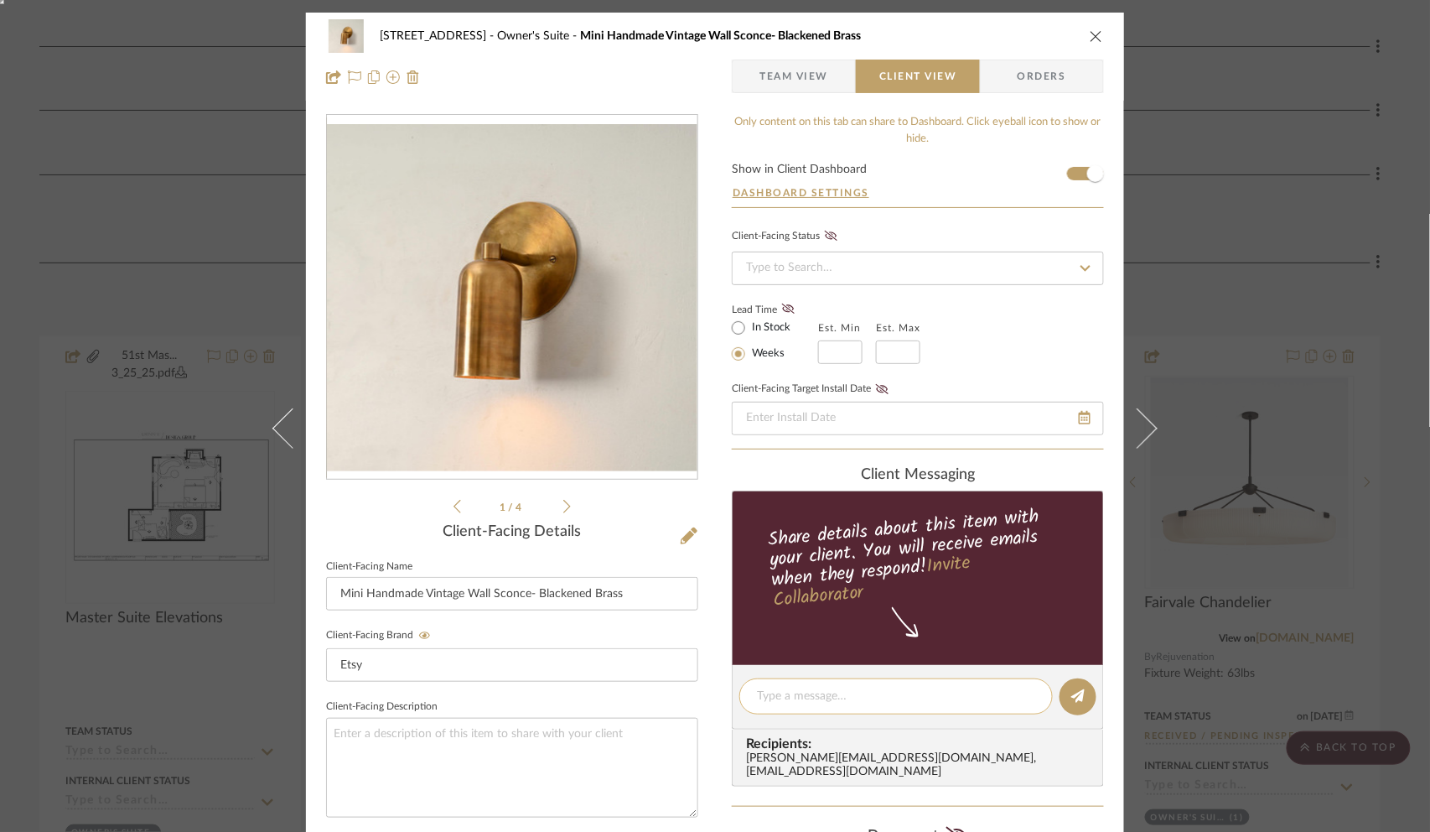
click at [798, 692] on textarea at bounding box center [896, 696] width 278 height 18
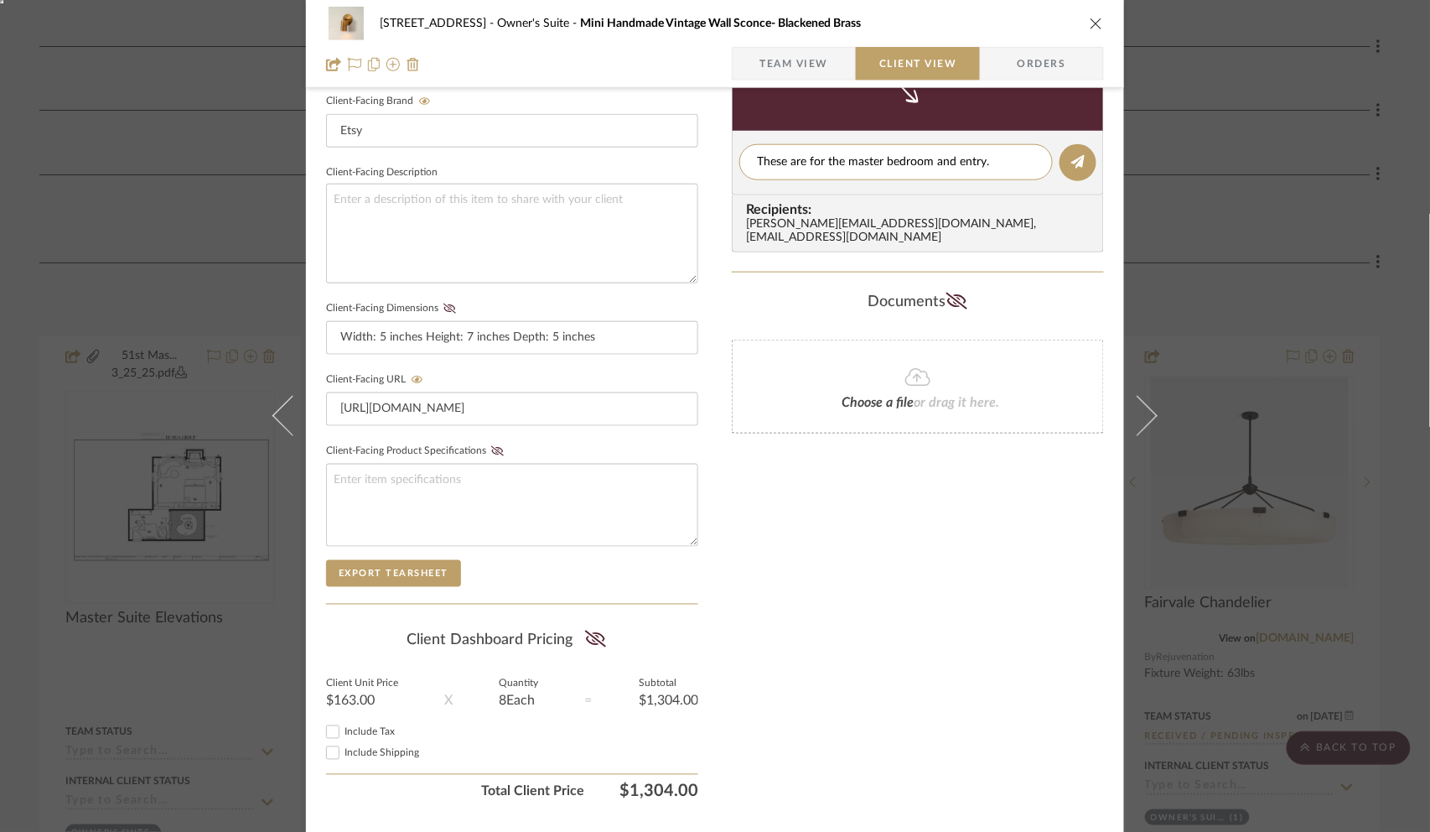
scroll to position [572, 0]
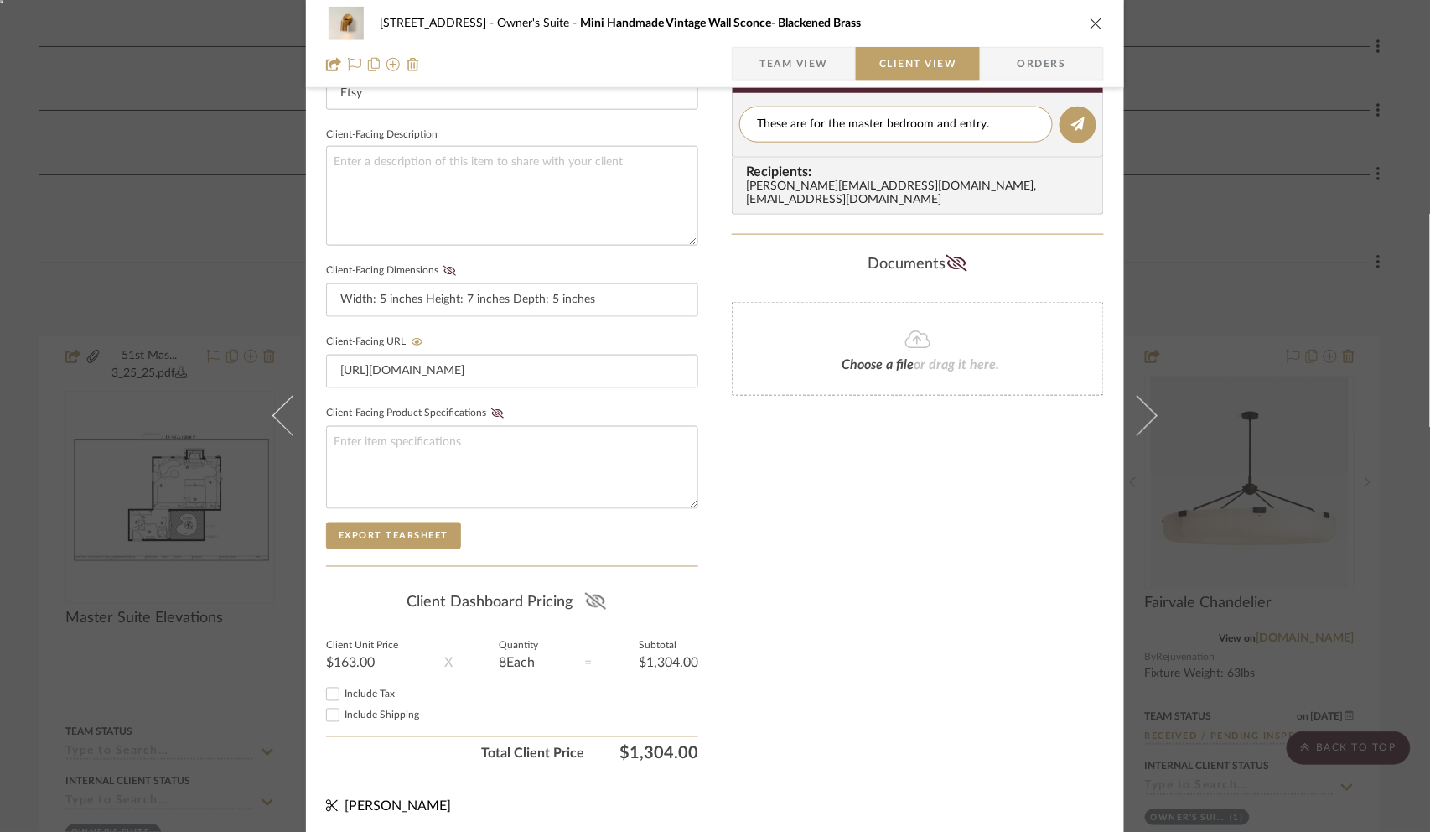
type textarea "These are for the master bedroom and entry."
click at [590, 593] on icon at bounding box center [595, 601] width 21 height 17
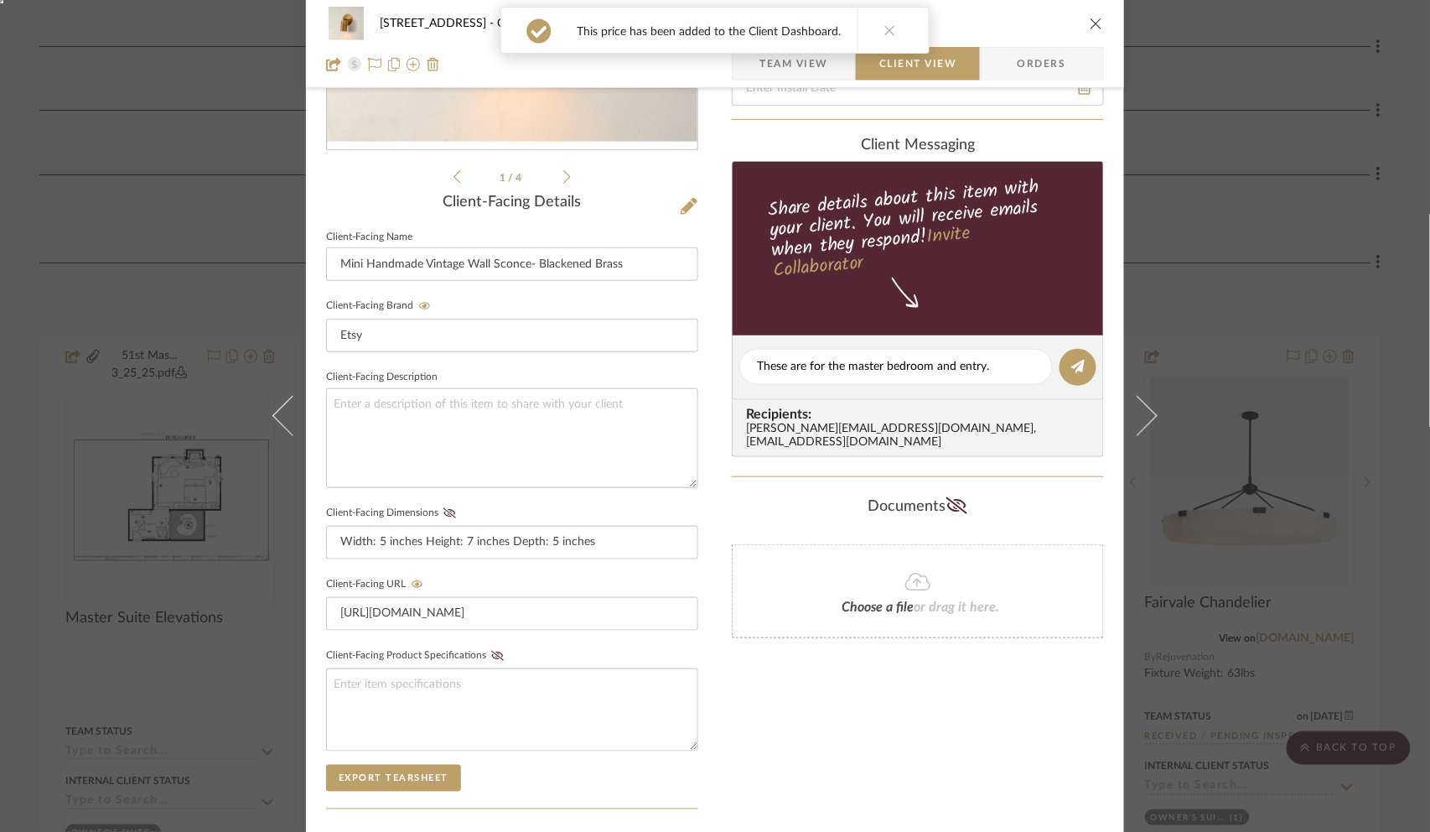
scroll to position [316, 0]
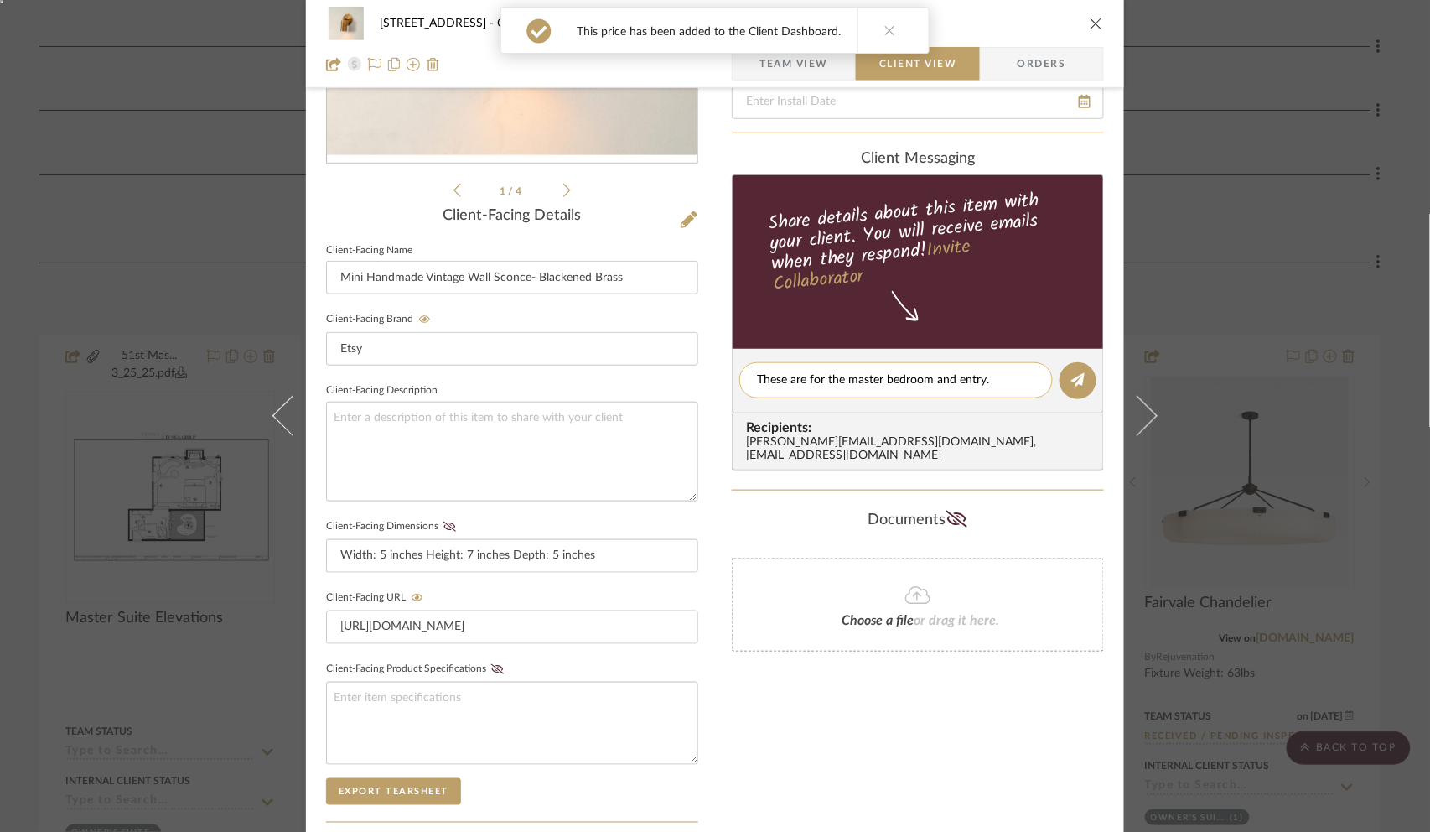
click at [1004, 386] on textarea "These are for the master bedroom and entry." at bounding box center [896, 380] width 278 height 18
type textarea "These are for the master bedroom and entry. 8 pieces"
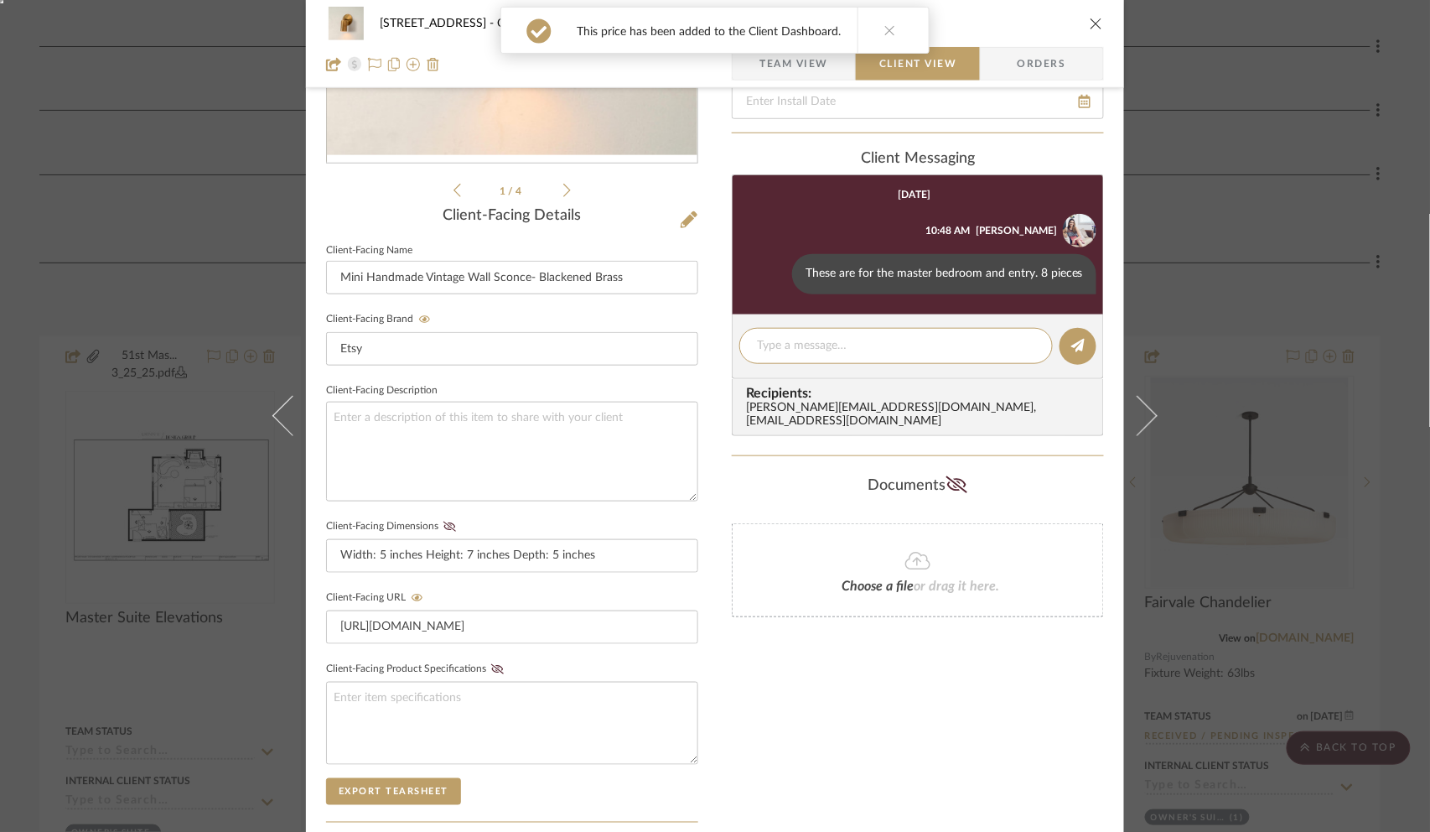
click at [1192, 293] on div "6135 N. 51st Place Owner's Suite Mini Handmade Vintage Wall Sconce- Blackened B…" at bounding box center [715, 416] width 1430 height 832
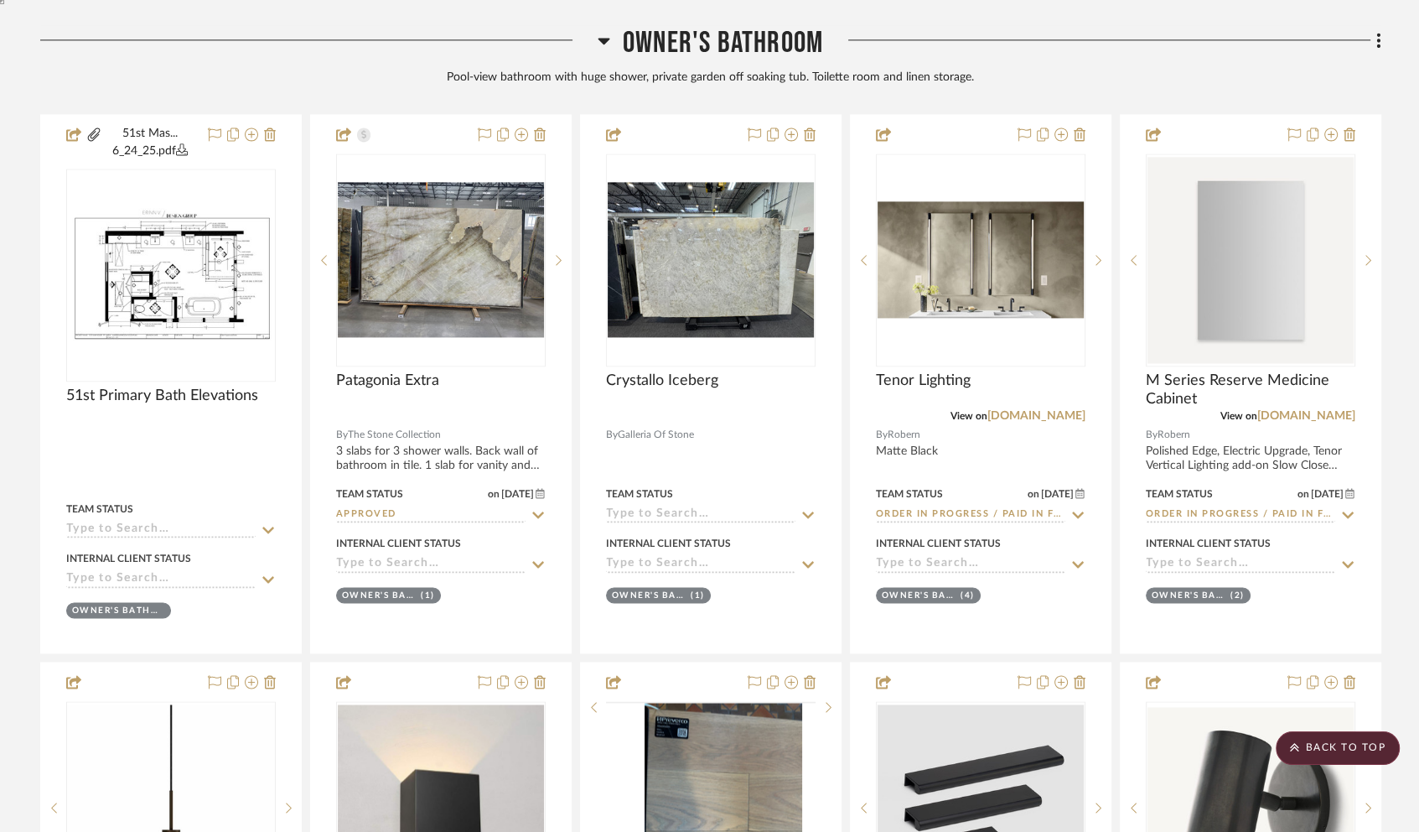
scroll to position [2709, 0]
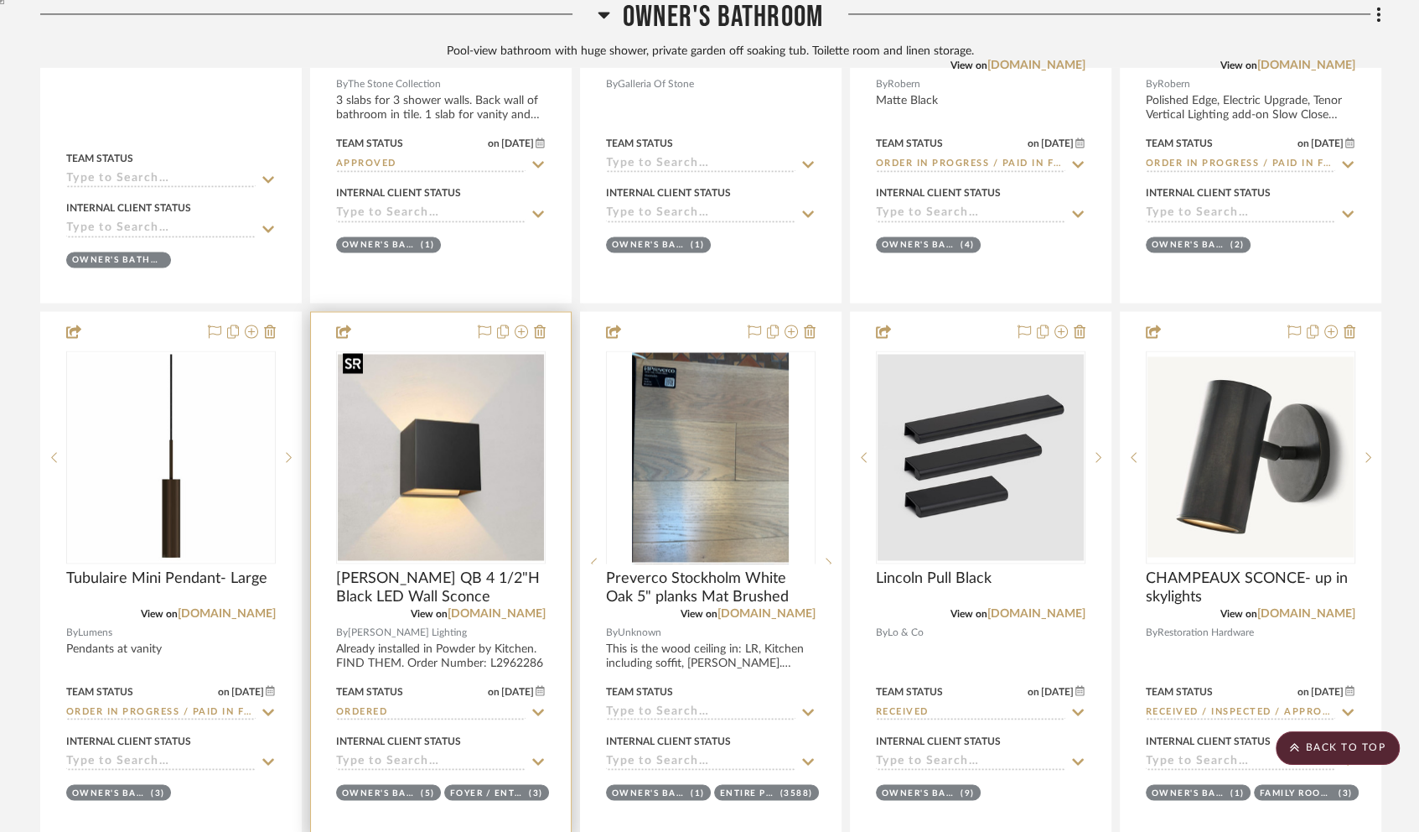
click at [349, 425] on img "0" at bounding box center [441, 457] width 206 height 206
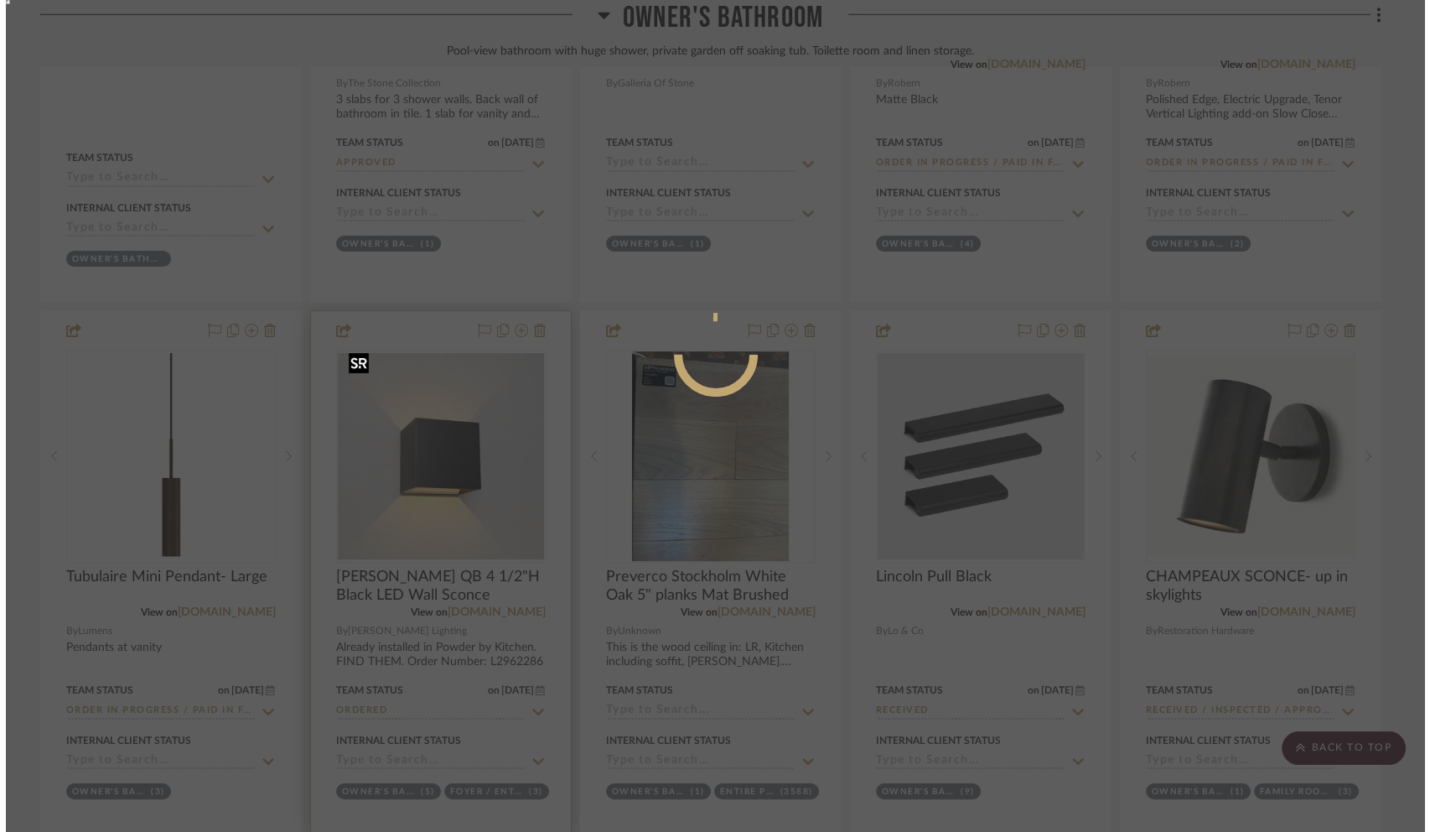
scroll to position [0, 0]
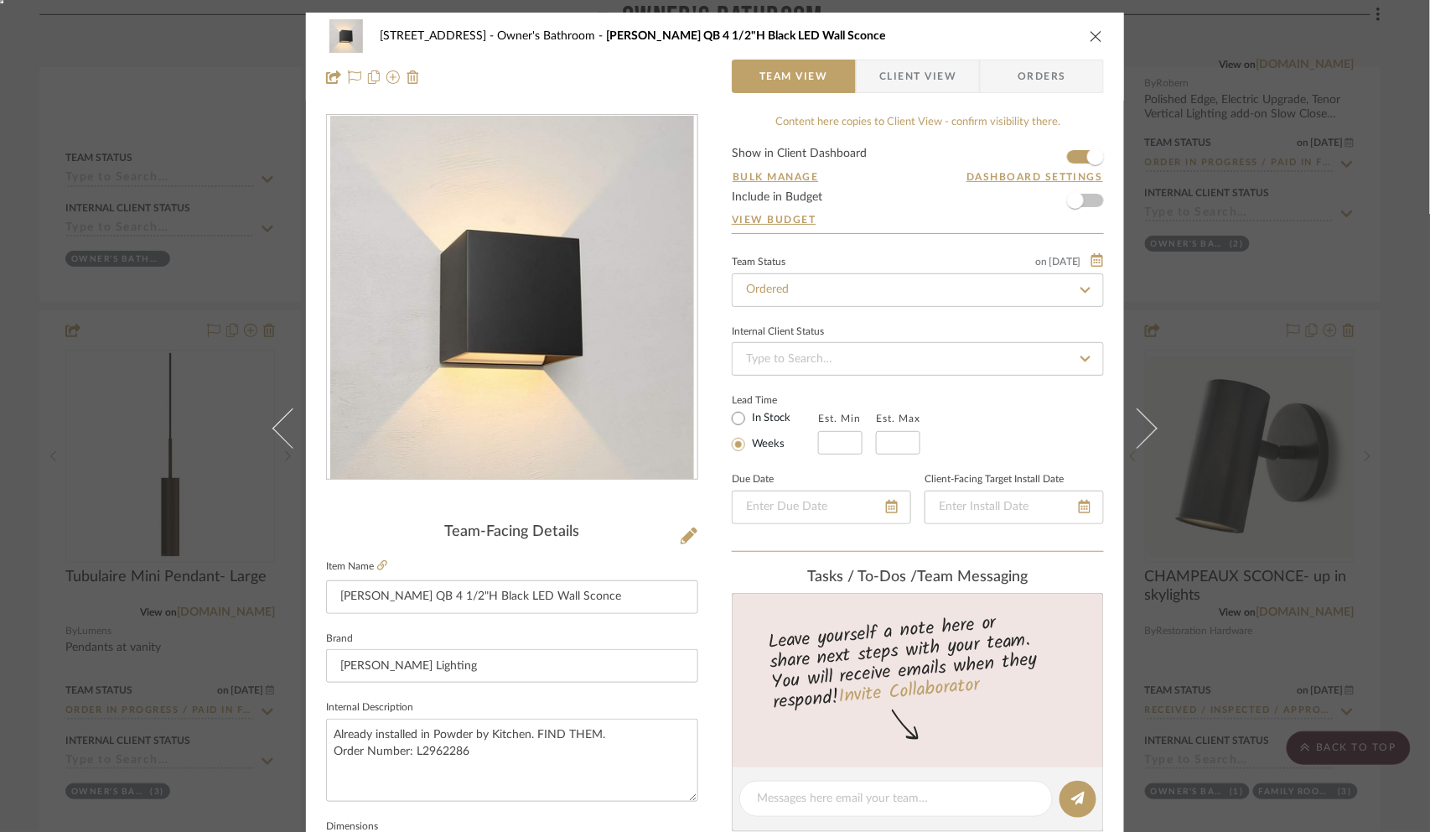
click at [912, 79] on span "Client View" at bounding box center [917, 77] width 77 height 34
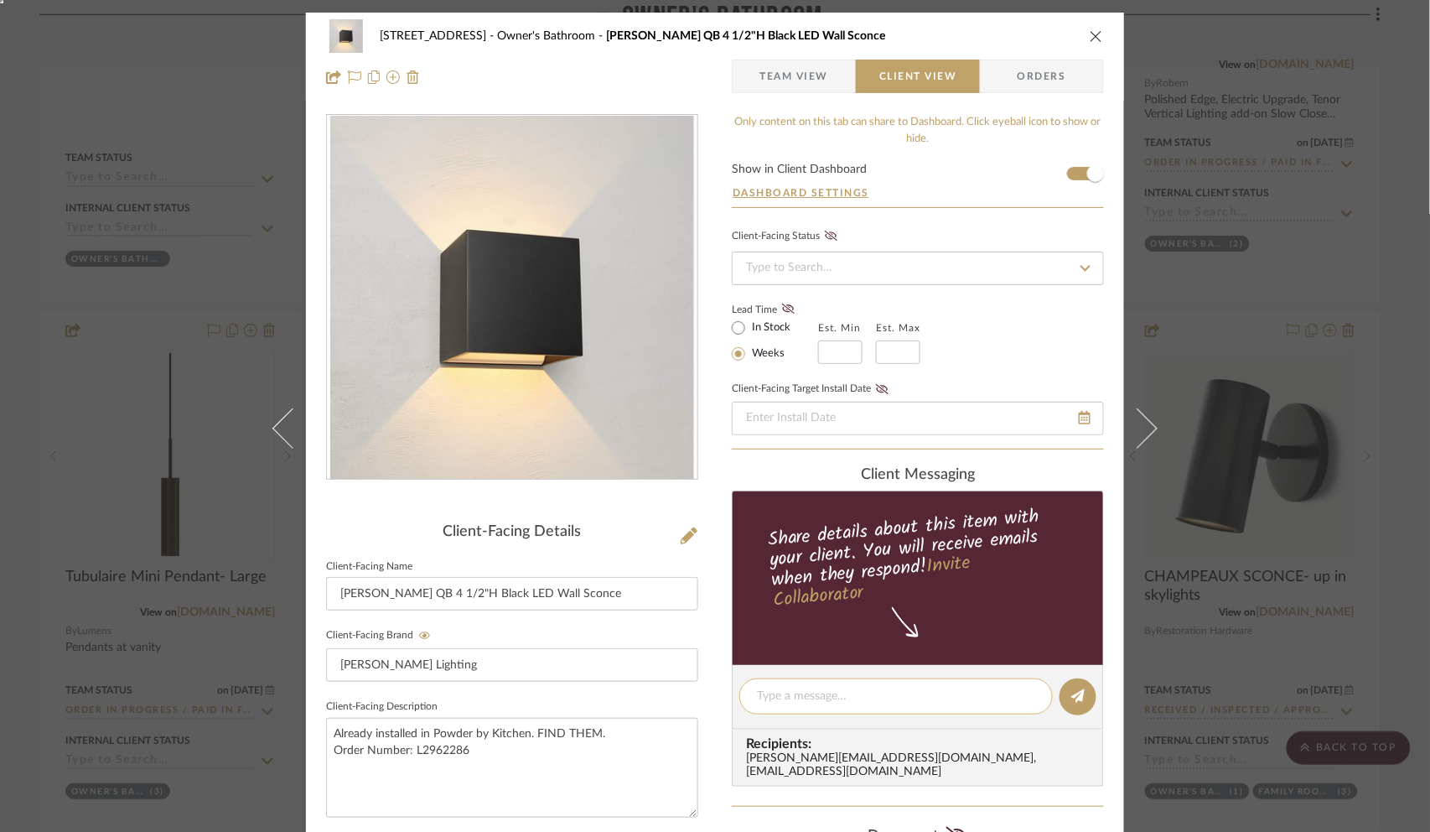
click at [797, 682] on div at bounding box center [896, 696] width 314 height 36
click at [771, 691] on textarea at bounding box center [896, 696] width 278 height 18
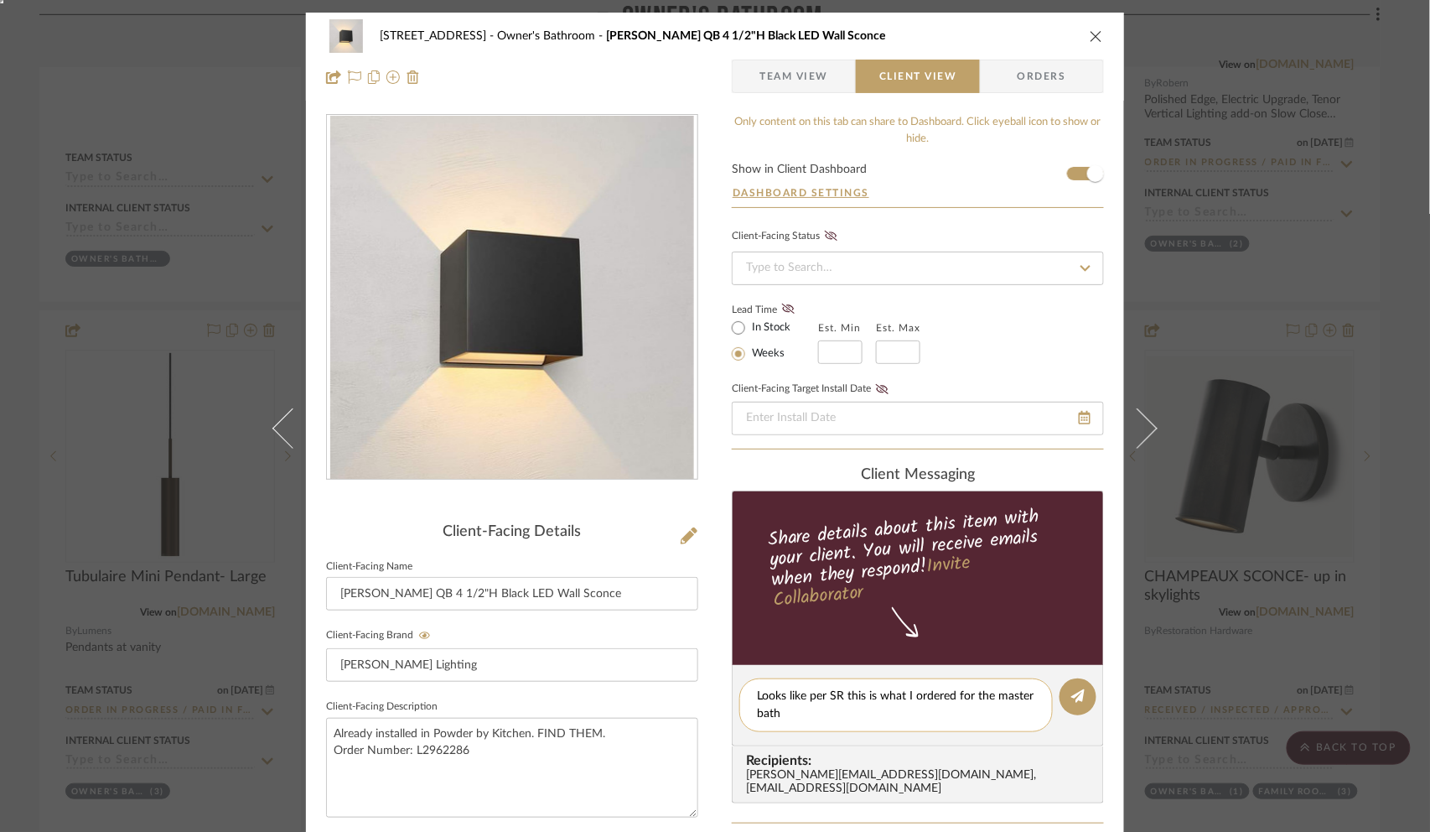
type textarea "Looks like per SR this is what I ordered for the master bath."
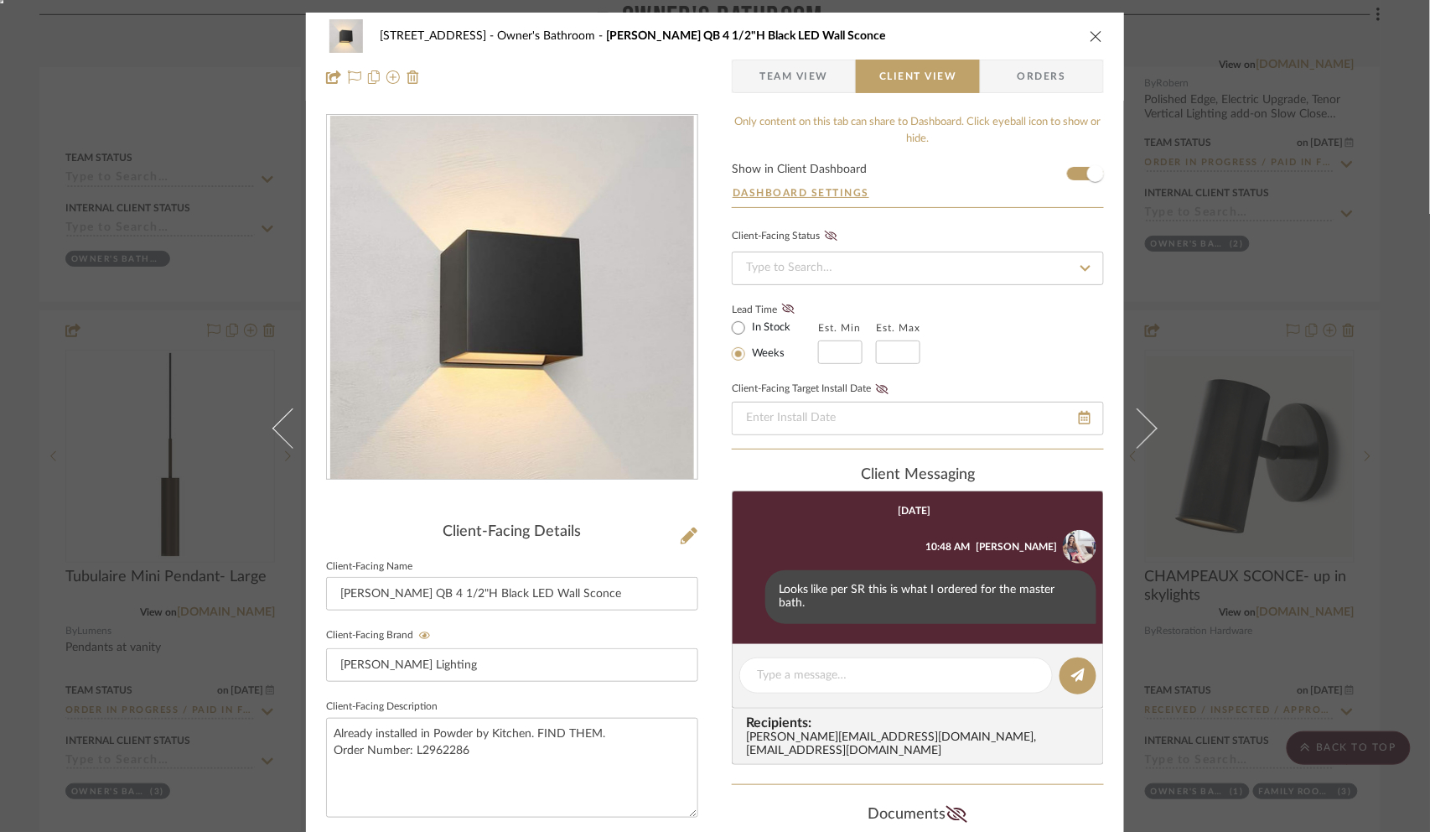
click at [1192, 349] on div "6135 N. 51st Place Owner's Bathroom [PERSON_NAME] QB 4 1/2"H Black LED Wall Sco…" at bounding box center [715, 416] width 1430 height 832
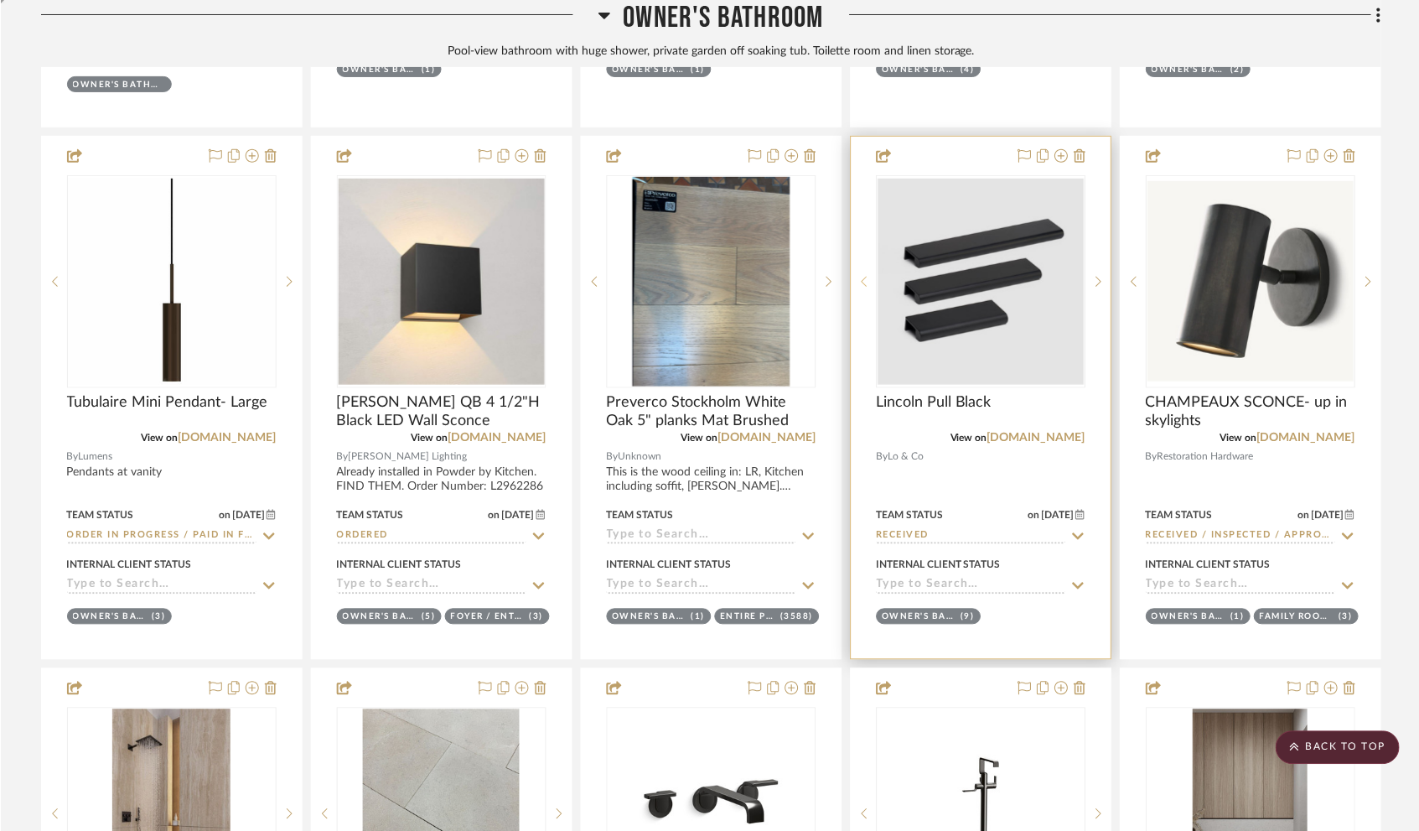
scroll to position [3102, 0]
